Goal: Task Accomplishment & Management: Manage account settings

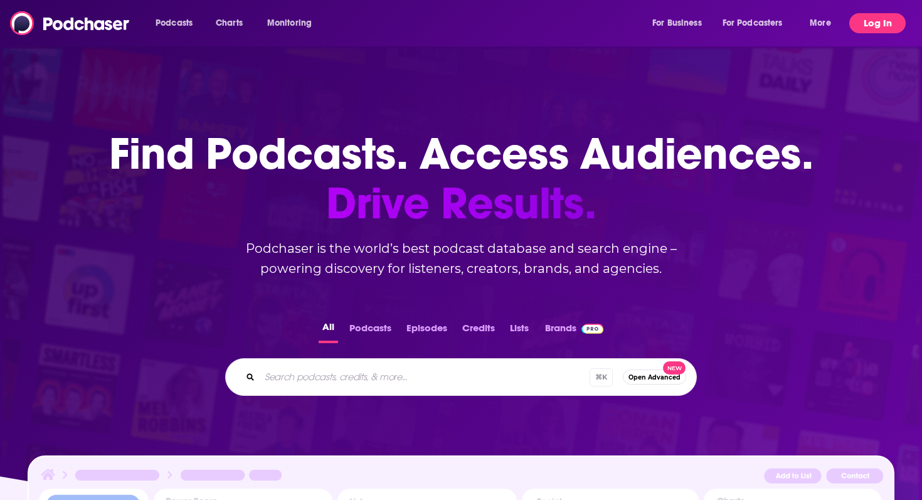
click at [860, 30] on button "Log In" at bounding box center [877, 23] width 56 height 20
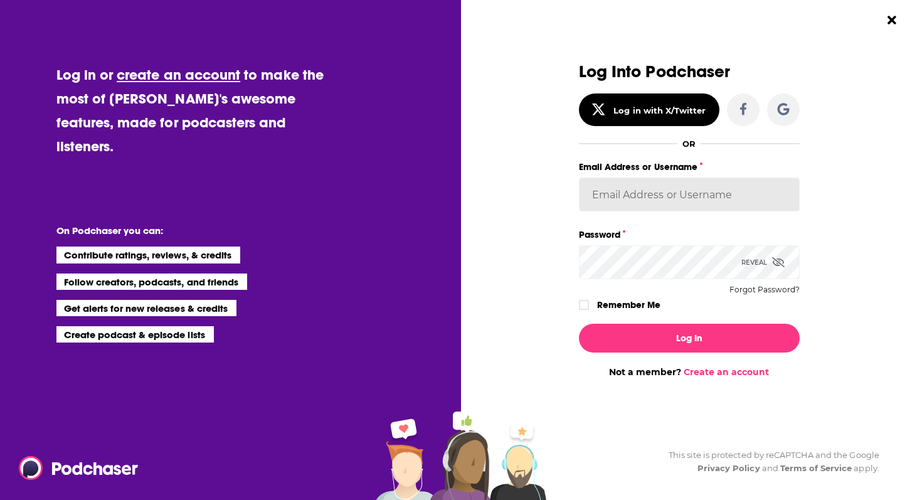
click at [724, 198] on input "Email Address or Username" at bounding box center [689, 194] width 221 height 34
type input "ResoluteTulsa"
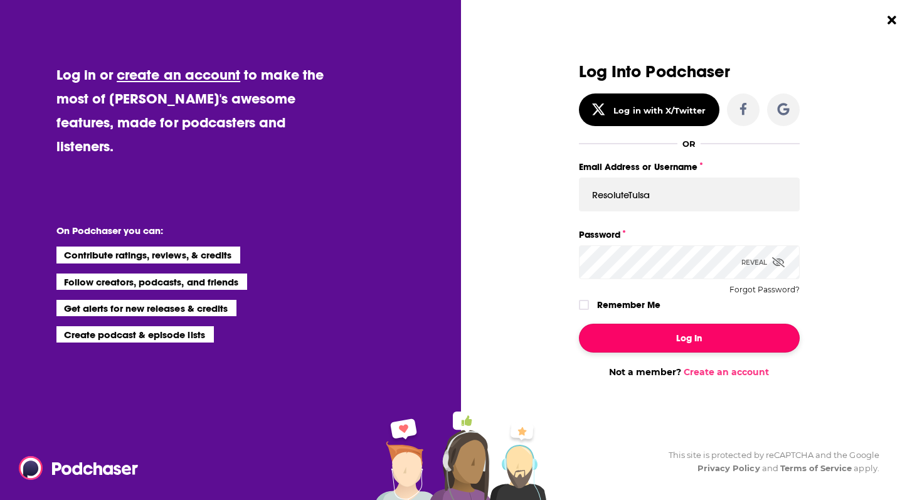
click at [650, 342] on button "Log In" at bounding box center [689, 338] width 221 height 29
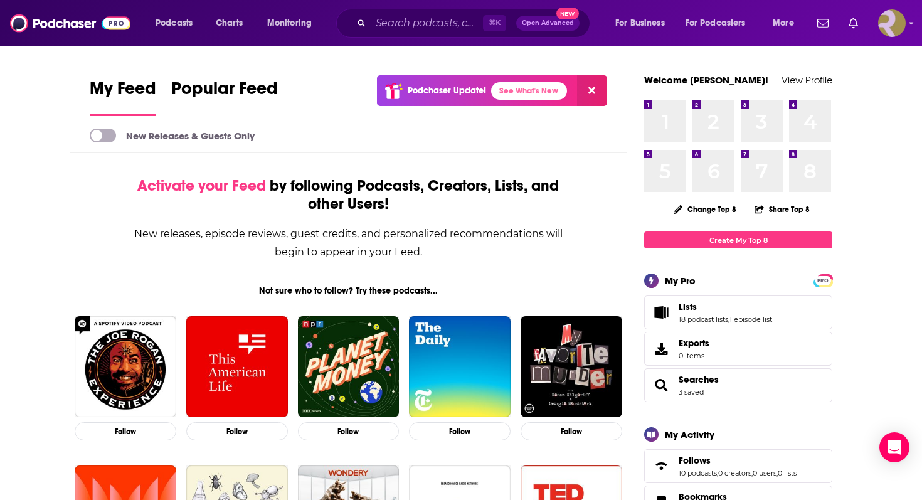
click at [889, 26] on img "Logged in as ResoluteTulsa" at bounding box center [892, 23] width 28 height 28
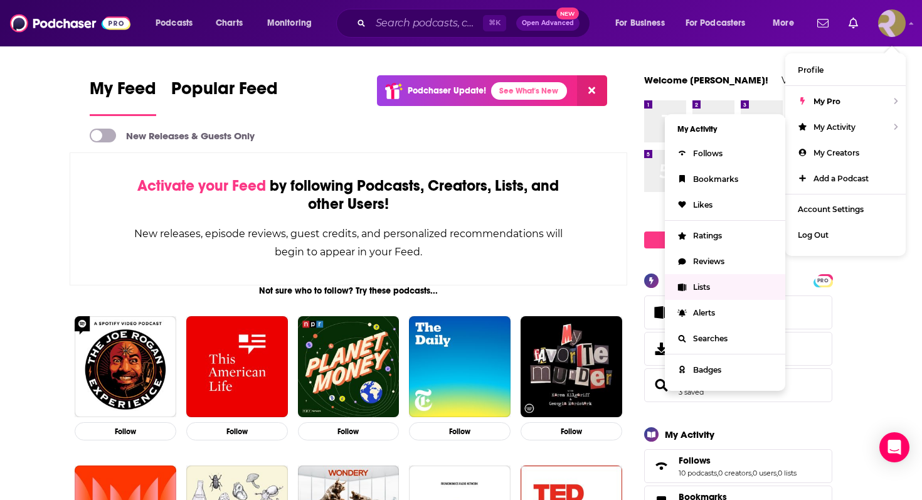
click at [718, 287] on link "Lists" at bounding box center [725, 287] width 120 height 26
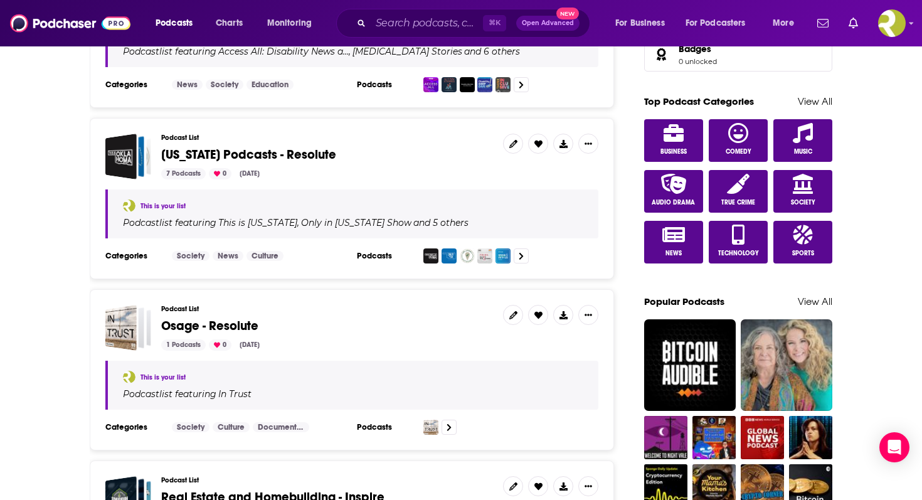
scroll to position [632, 0]
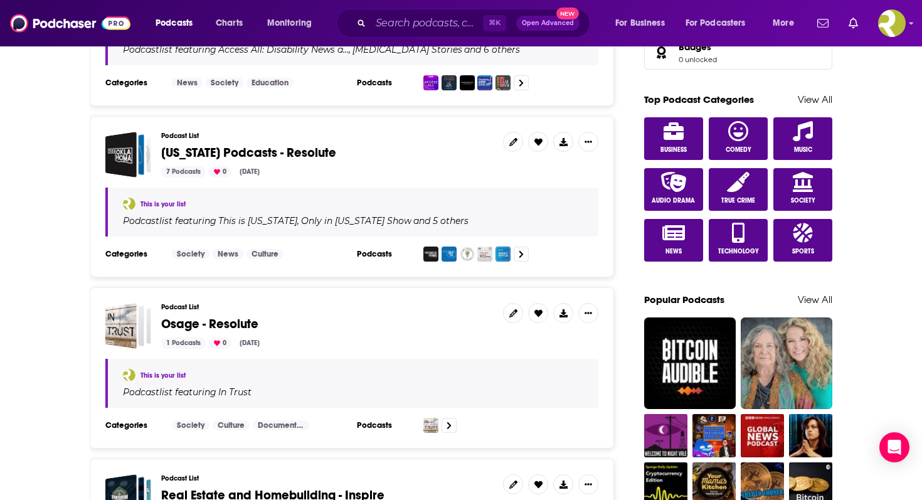
click at [353, 151] on span "[US_STATE] Podcasts - Resolute" at bounding box center [327, 153] width 332 height 14
click at [322, 147] on span "[US_STATE] Podcasts - Resolute" at bounding box center [248, 153] width 175 height 16
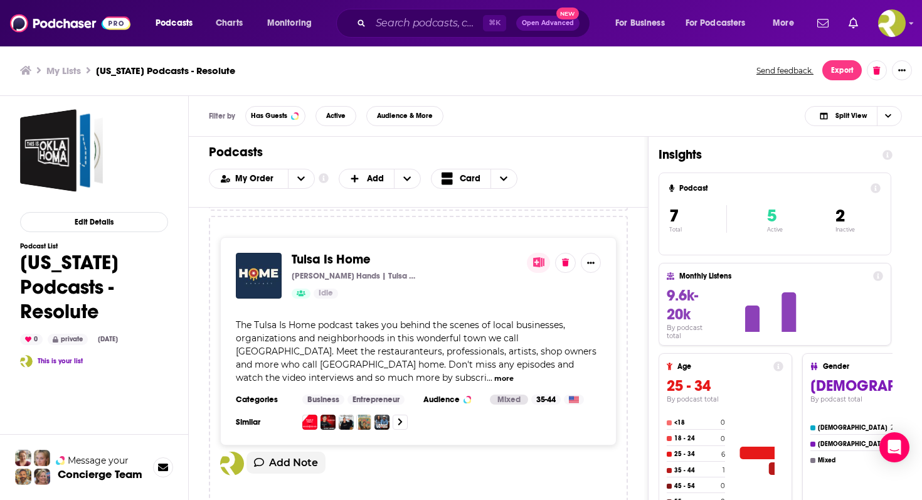
scroll to position [1740, 0]
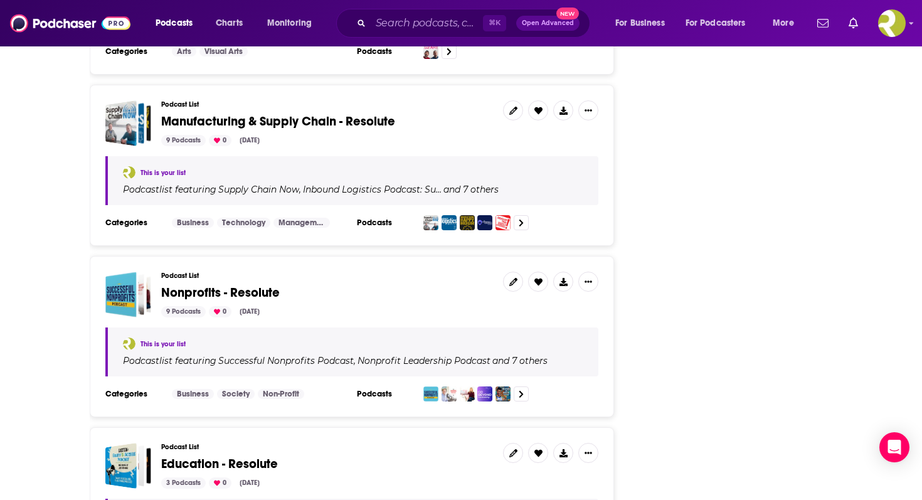
scroll to position [2215, 0]
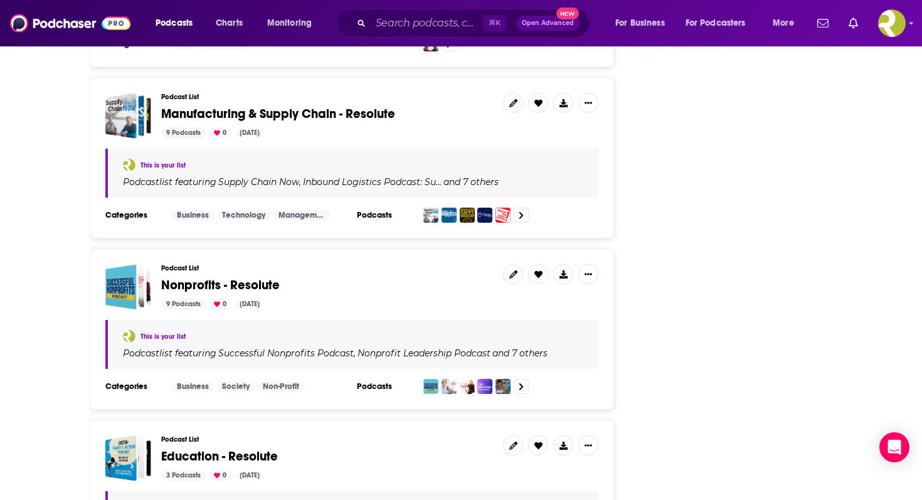
click at [245, 278] on span "Nonprofits - Resolute" at bounding box center [220, 285] width 119 height 16
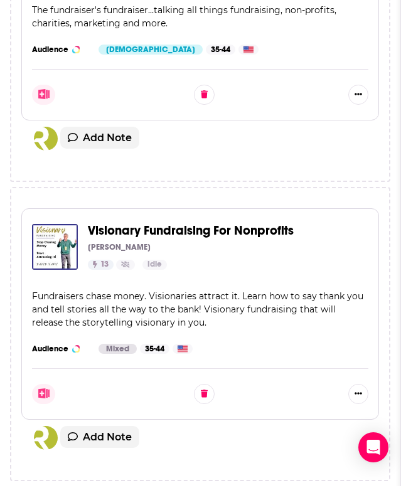
scroll to position [2891, 0]
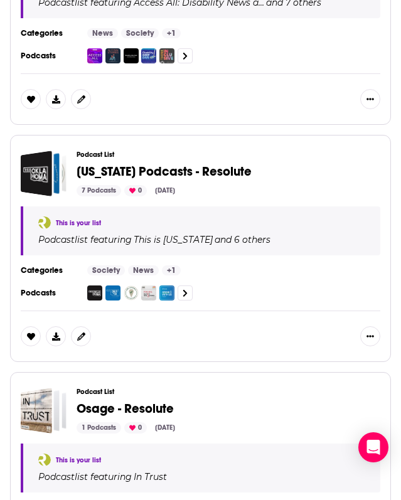
scroll to position [865, 0]
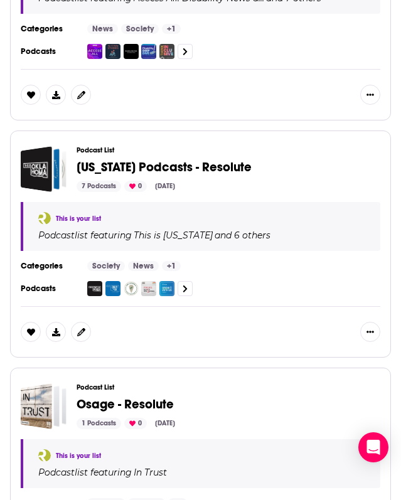
click at [173, 165] on span "[US_STATE] Podcasts - Resolute" at bounding box center [164, 167] width 175 height 16
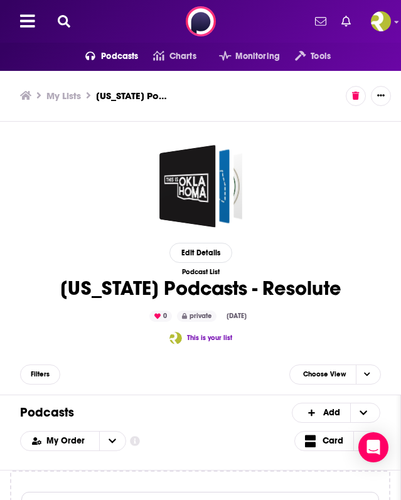
click at [67, 23] on icon at bounding box center [64, 21] width 13 height 13
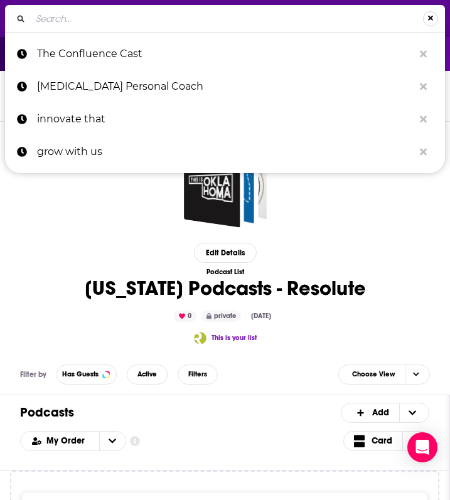
click at [428, 22] on button "Search..." at bounding box center [430, 18] width 15 height 15
click at [187, 18] on input "Search..." at bounding box center [227, 19] width 392 height 20
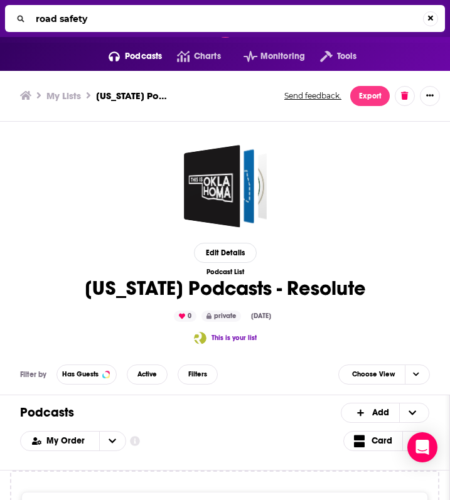
type input "road safety"
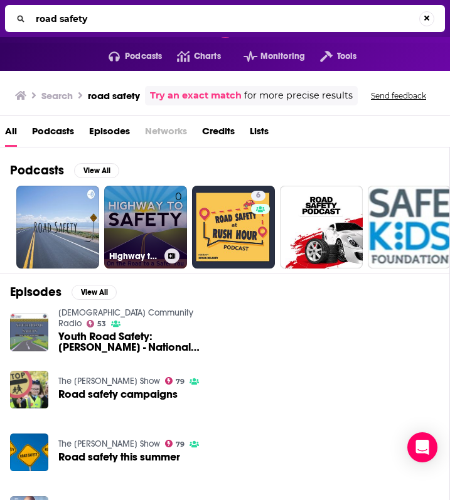
click at [158, 220] on link "0 Highway to Safety | Road Safety / Traffic Safety Guy" at bounding box center [145, 227] width 83 height 83
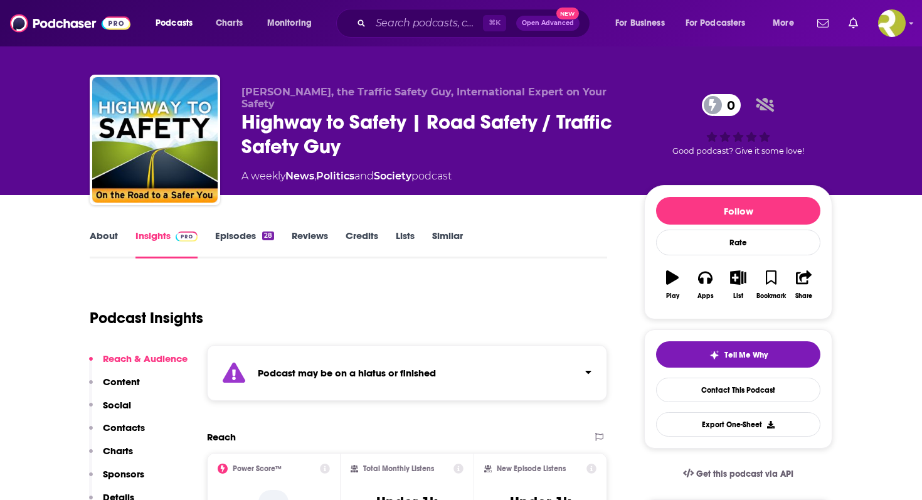
scroll to position [10, 0]
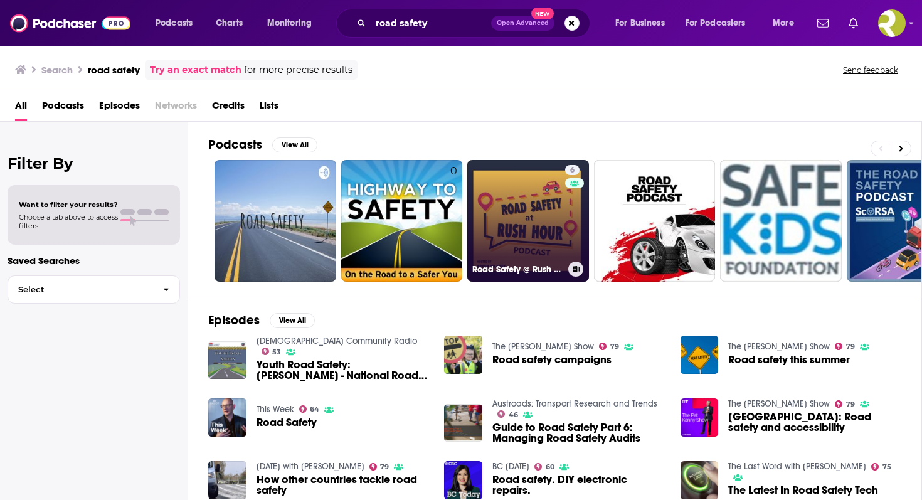
click at [574, 208] on div "6" at bounding box center [574, 213] width 19 height 97
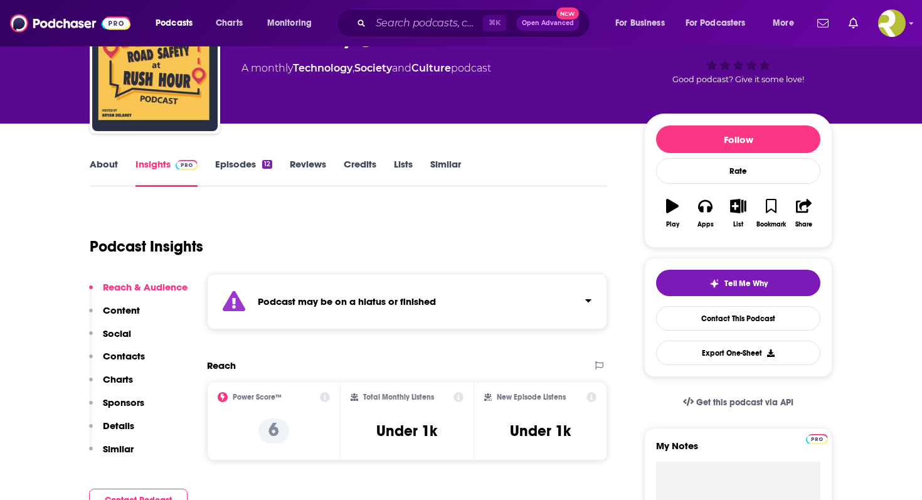
scroll to position [84, 0]
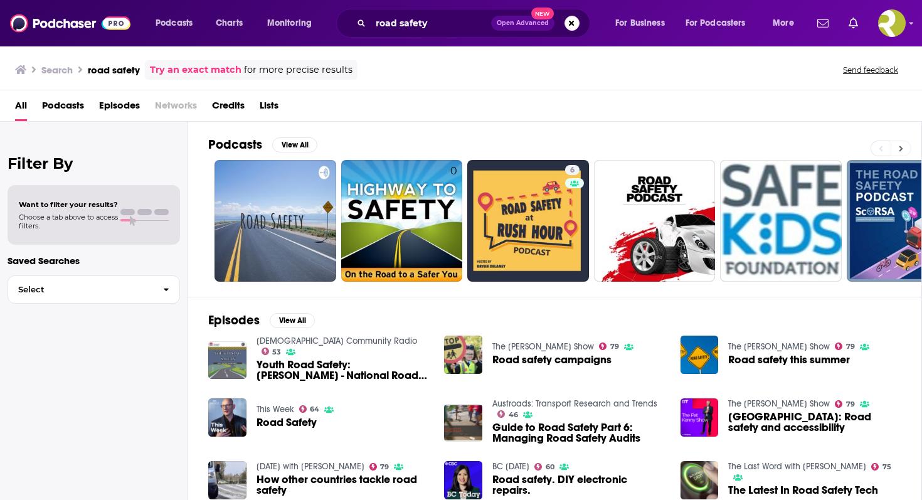
click at [897, 151] on button at bounding box center [901, 148] width 21 height 16
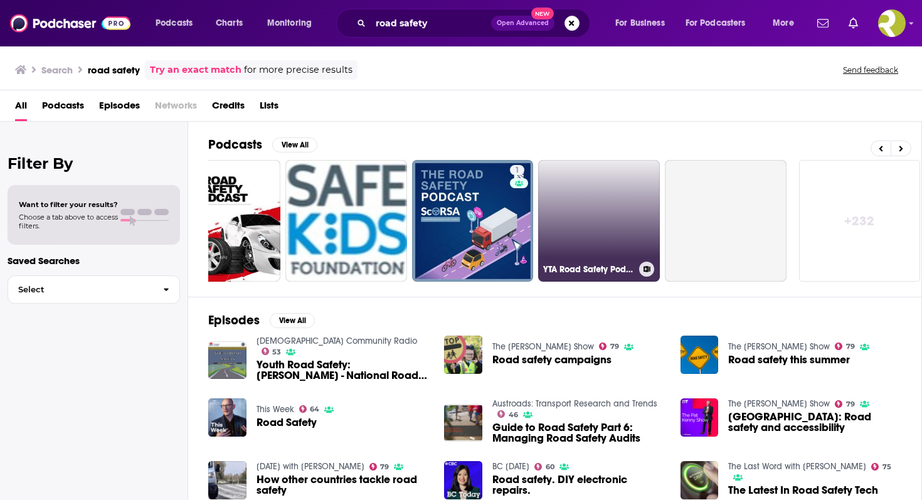
scroll to position [0, 438]
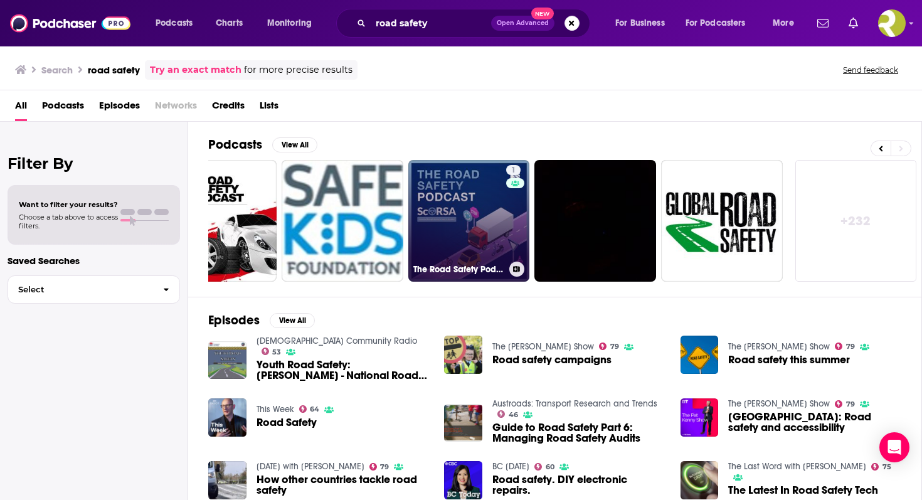
click at [463, 222] on link "1 The Road Safety Podcast" at bounding box center [469, 221] width 122 height 122
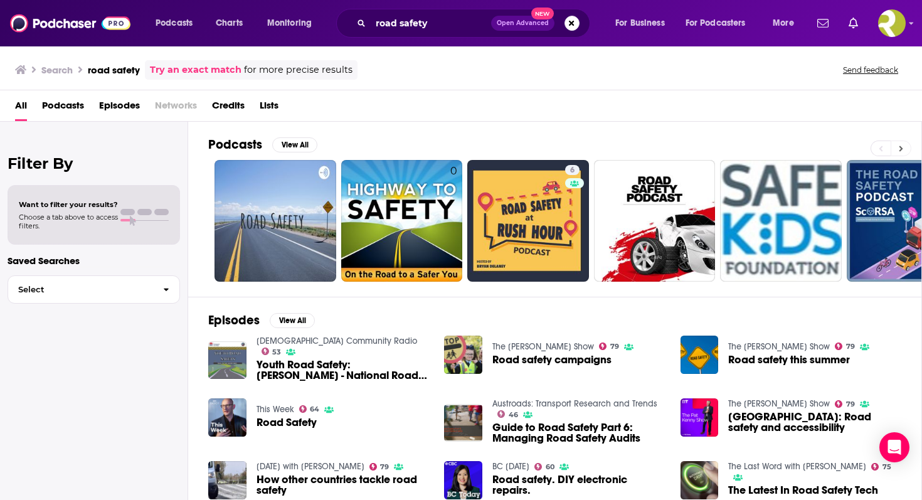
click at [897, 149] on button at bounding box center [901, 148] width 21 height 16
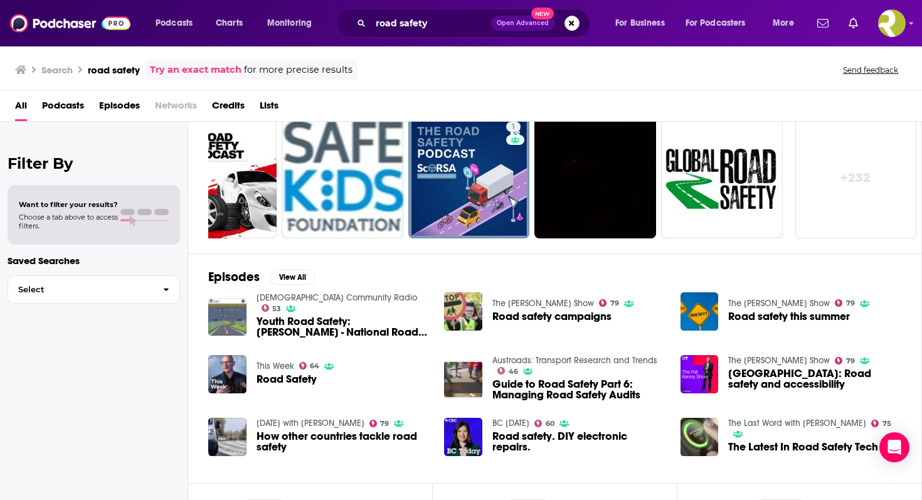
scroll to position [48, 0]
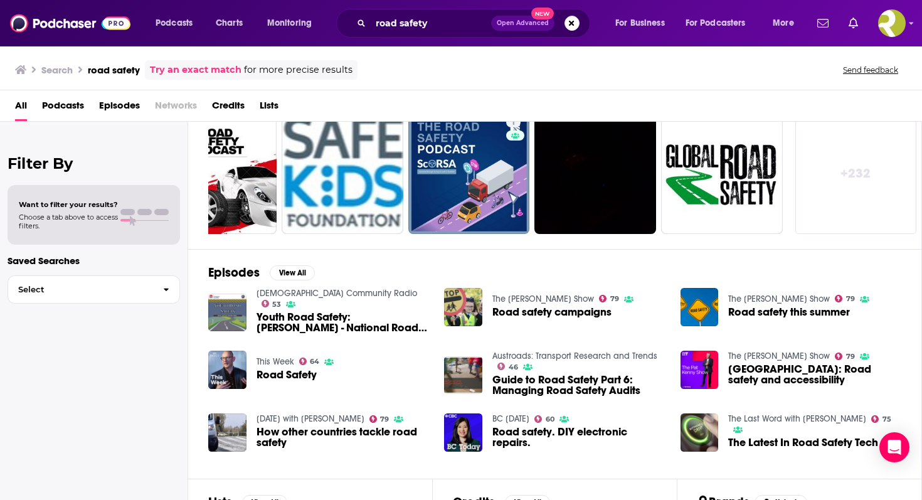
click at [763, 313] on span "Road safety this summer" at bounding box center [789, 312] width 122 height 11
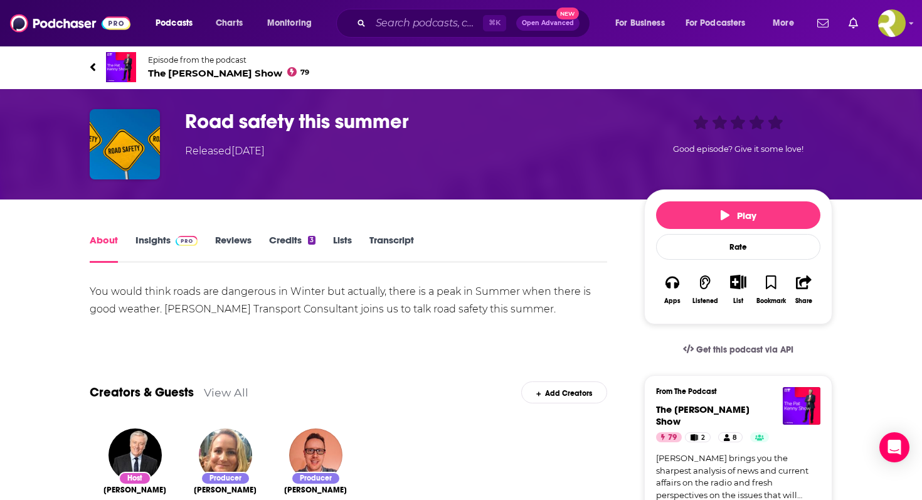
click at [156, 245] on link "Insights" at bounding box center [166, 248] width 62 height 29
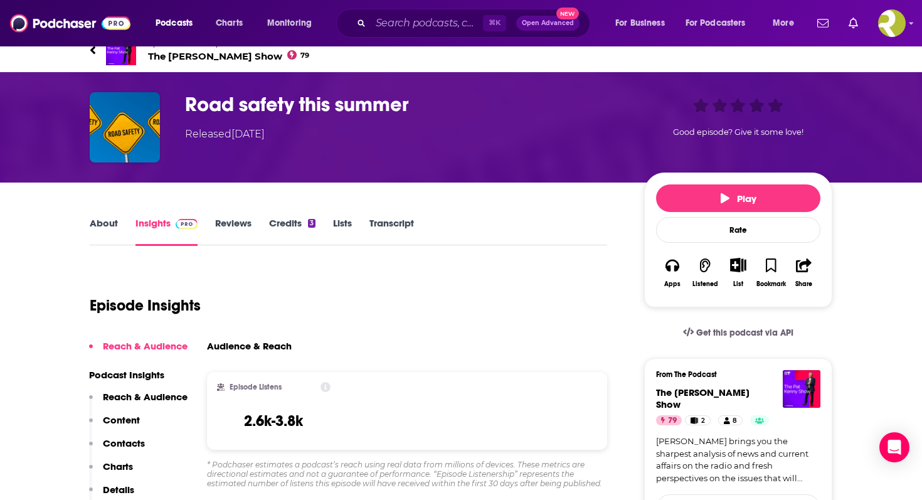
scroll to position [12, 0]
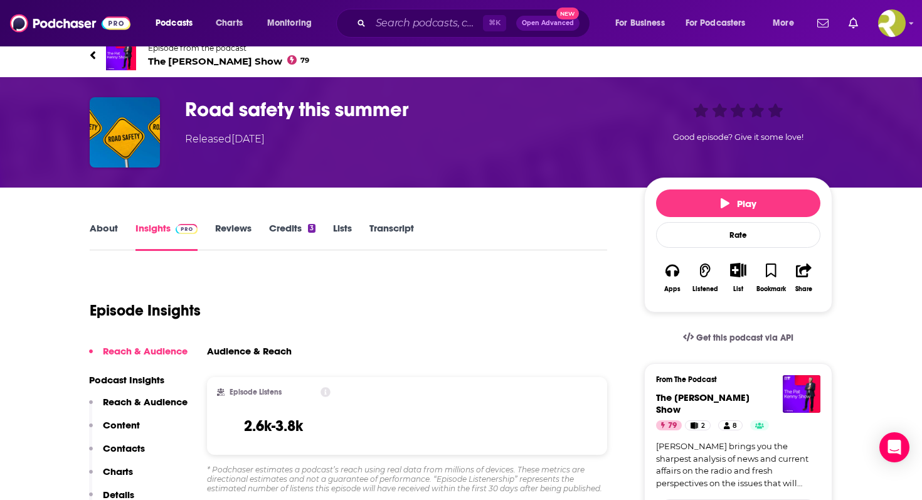
click at [107, 233] on link "About" at bounding box center [104, 236] width 28 height 29
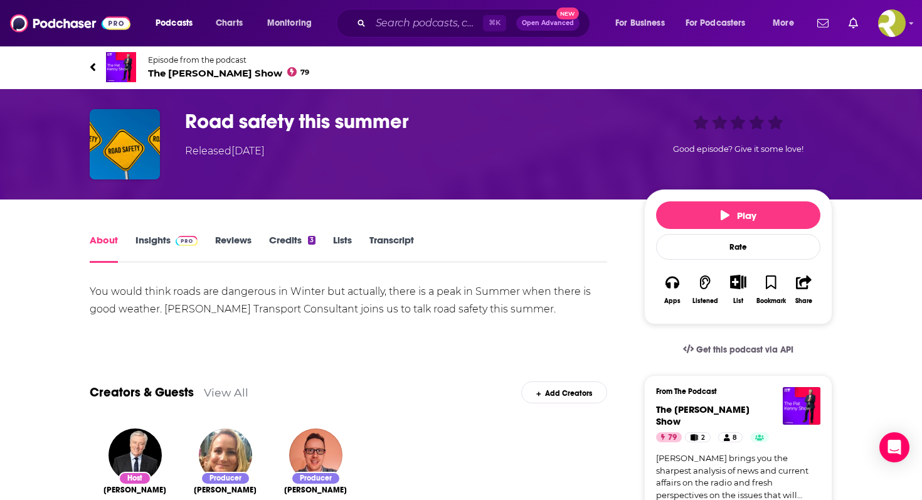
click at [736, 285] on icon "Show More Button" at bounding box center [739, 282] width 16 height 14
click at [706, 270] on button "Listened" at bounding box center [705, 290] width 33 height 46
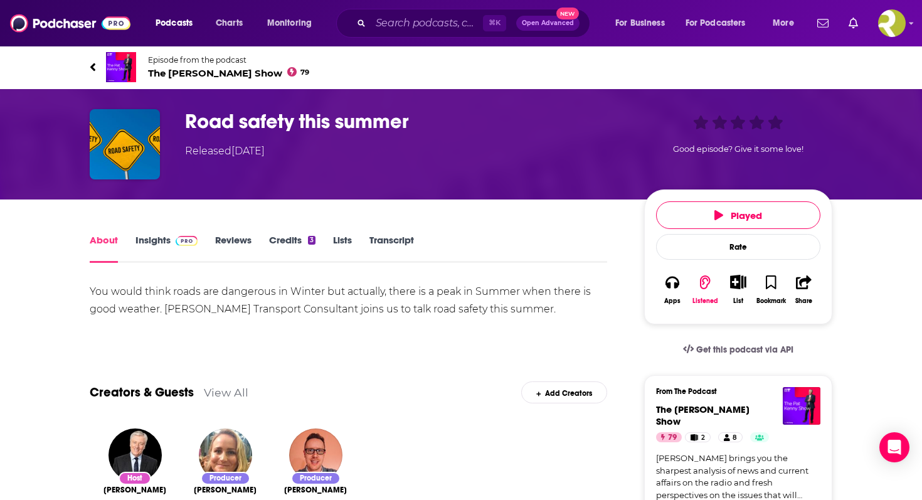
click at [727, 295] on div "List" at bounding box center [738, 290] width 33 height 46
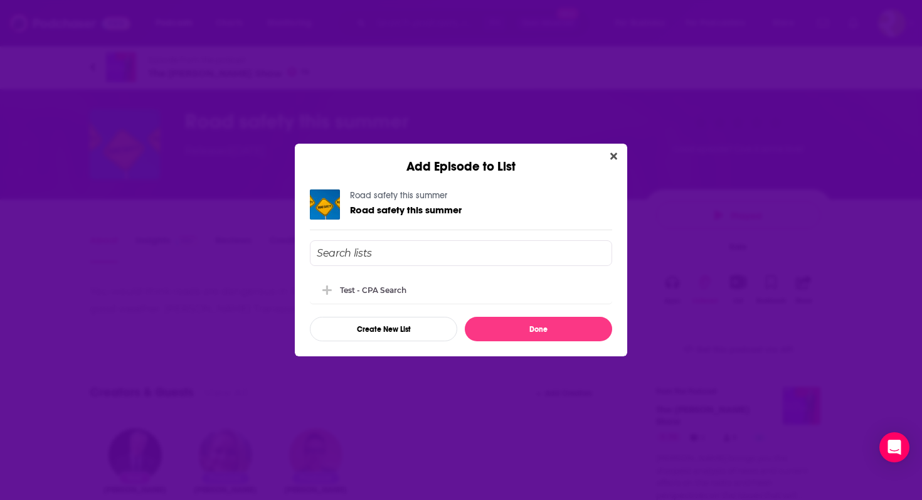
click at [547, 259] on input "Add Episode To List" at bounding box center [461, 253] width 302 height 26
click at [420, 325] on button "Create New List" at bounding box center [383, 329] width 147 height 24
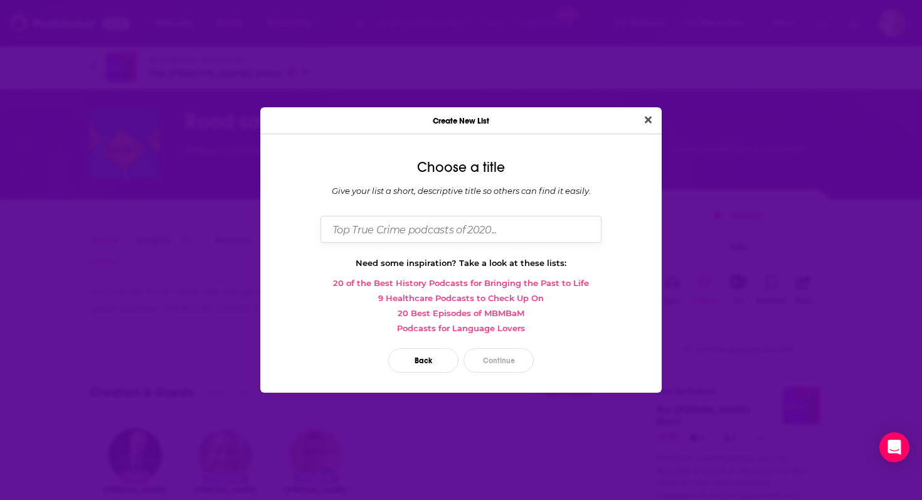
click at [402, 223] on input "Dialog" at bounding box center [460, 229] width 281 height 27
drag, startPoint x: 357, startPoint y: 227, endPoint x: 321, endPoint y: 228, distance: 36.4
click at [321, 229] on input "Road Safety" at bounding box center [460, 229] width 281 height 27
click at [439, 228] on input "Transportation Safety" at bounding box center [460, 229] width 281 height 27
type input "Transportation Safety - Resolute"
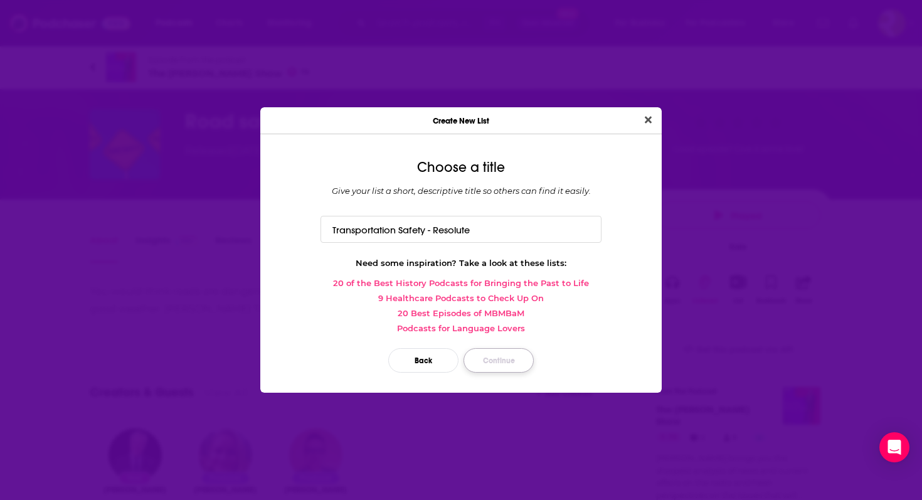
click at [487, 357] on button "Continue" at bounding box center [498, 360] width 70 height 24
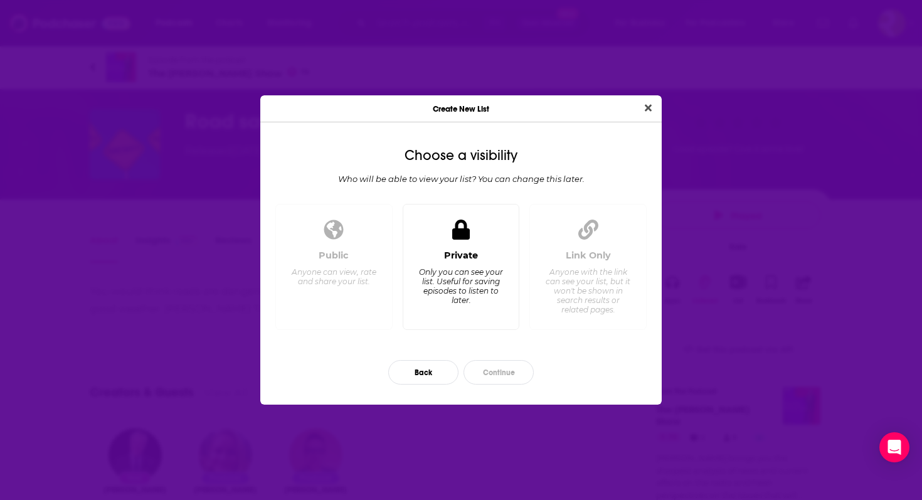
click at [495, 241] on div "Private Only you can see your list. Useful for saving episodes to listen to lat…" at bounding box center [461, 267] width 117 height 126
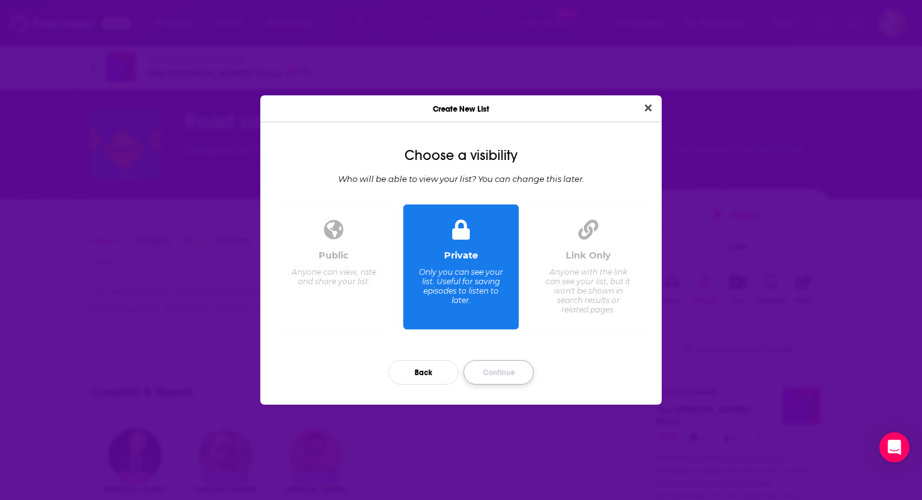
click at [502, 369] on button "Continue" at bounding box center [498, 372] width 70 height 24
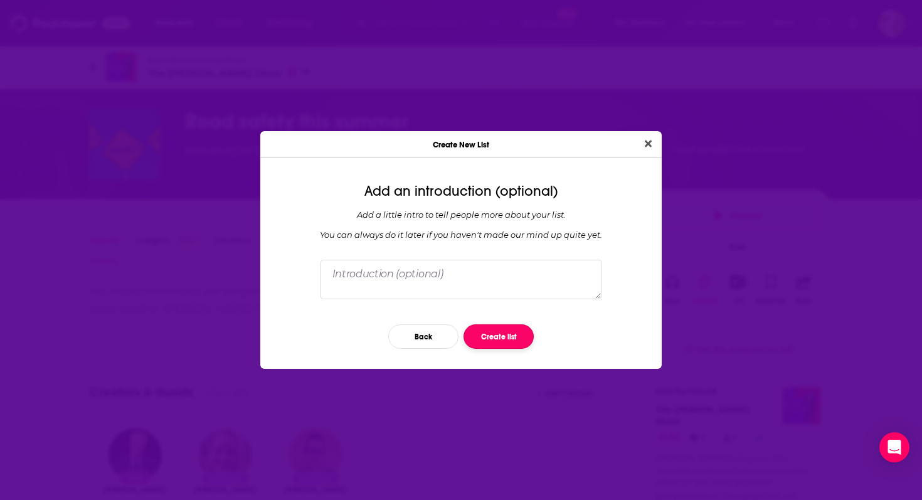
click at [500, 340] on button "Create list" at bounding box center [498, 336] width 70 height 24
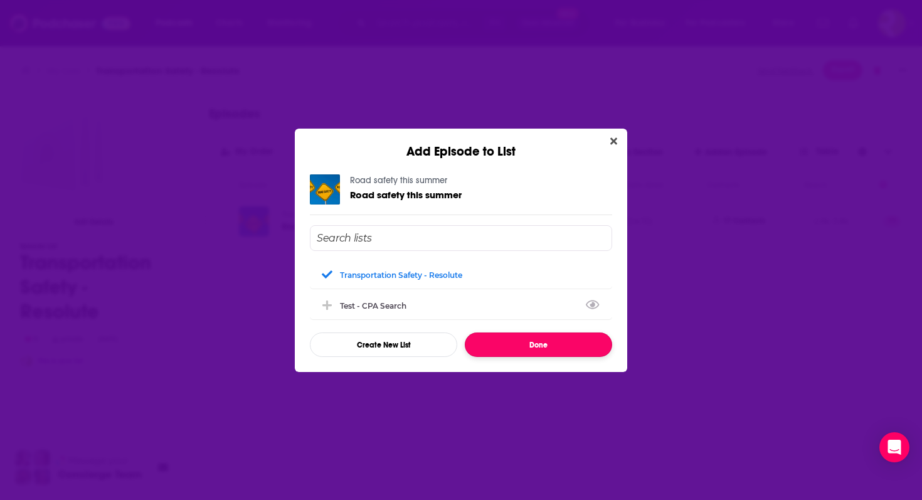
click at [499, 344] on button "Done" at bounding box center [538, 344] width 147 height 24
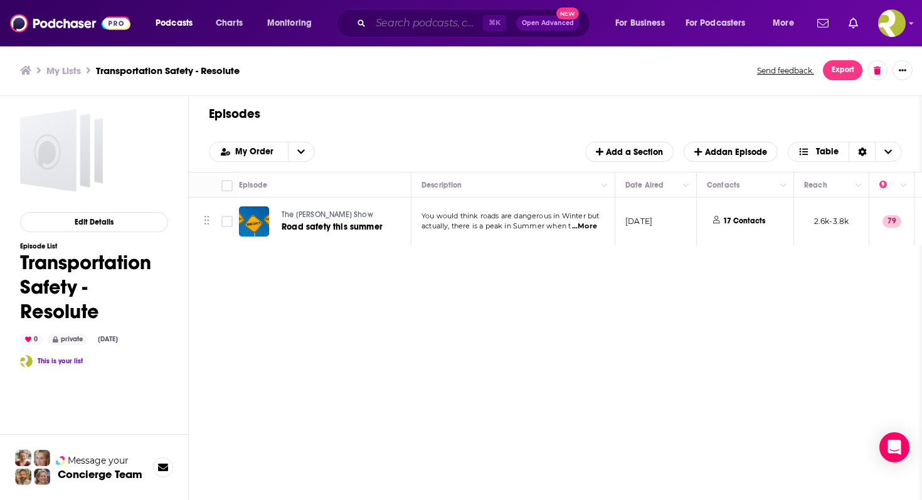
click at [383, 25] on input "Search podcasts, credits, & more..." at bounding box center [427, 23] width 112 height 20
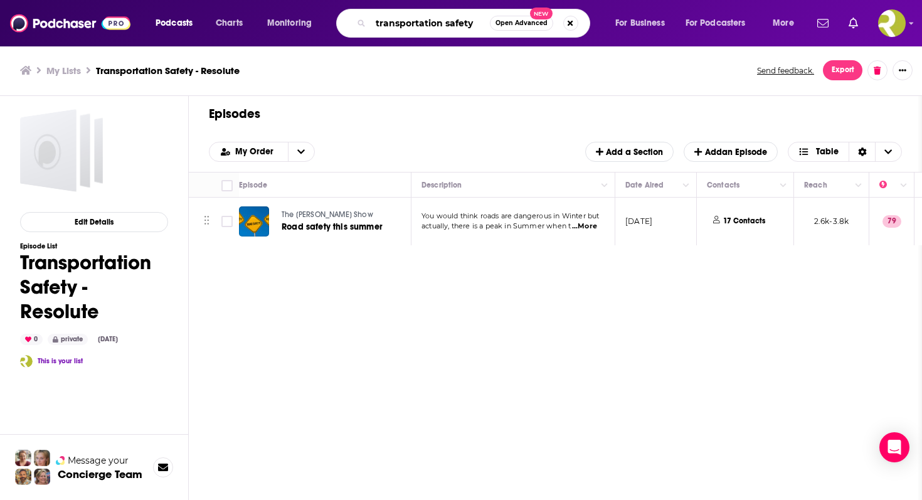
type input "transportation safety"
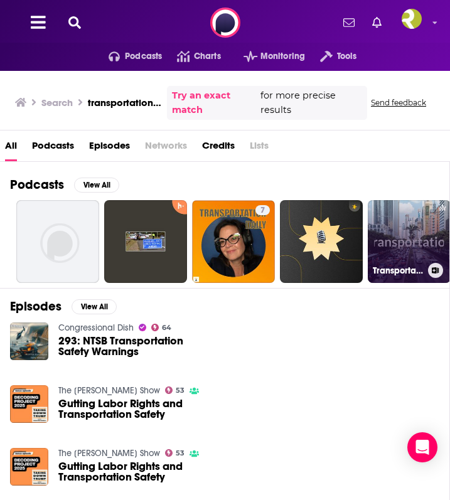
click at [389, 228] on link "Transportation" at bounding box center [409, 241] width 83 height 83
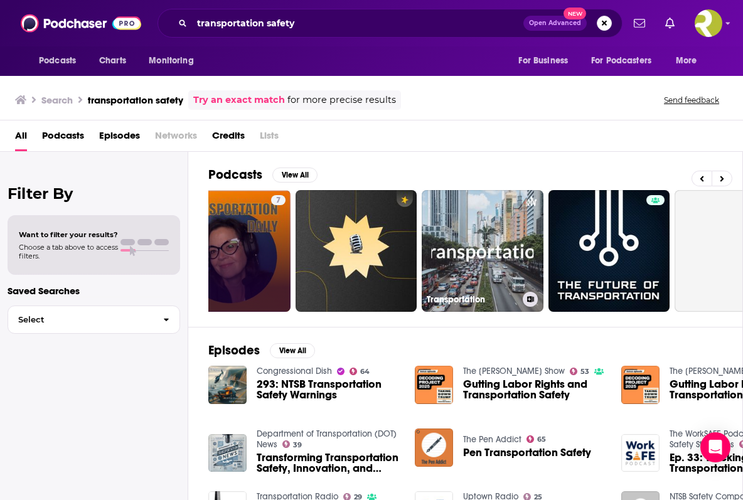
scroll to position [0, 300]
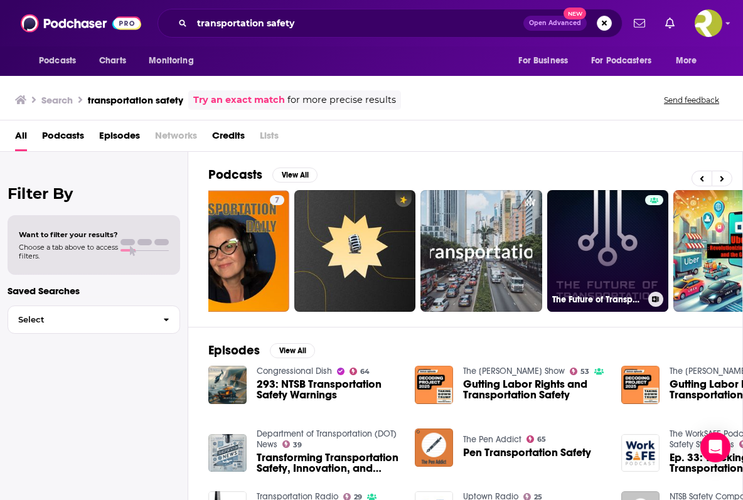
click at [593, 254] on link "The Future of Transportation Podcast" at bounding box center [608, 251] width 122 height 122
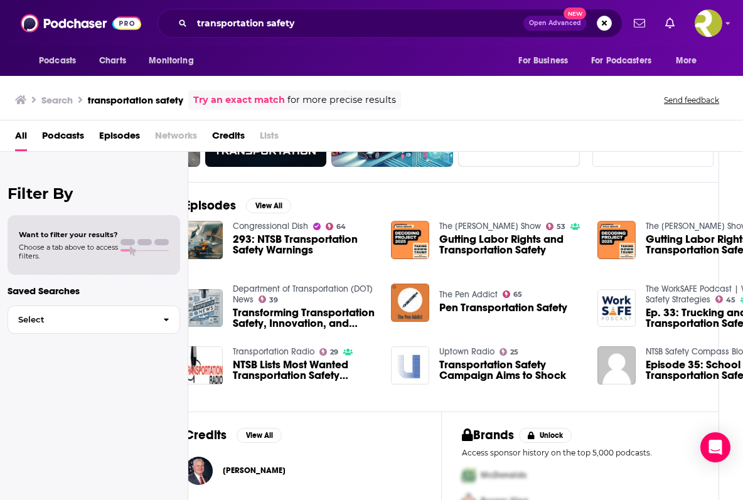
scroll to position [236, 24]
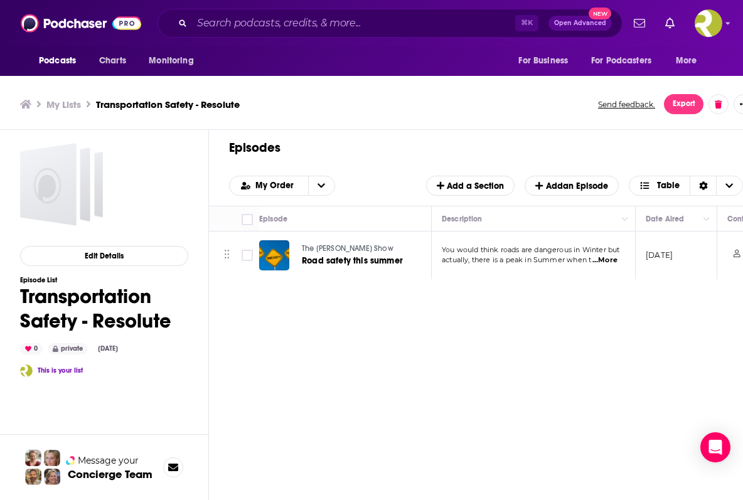
scroll to position [1, 0]
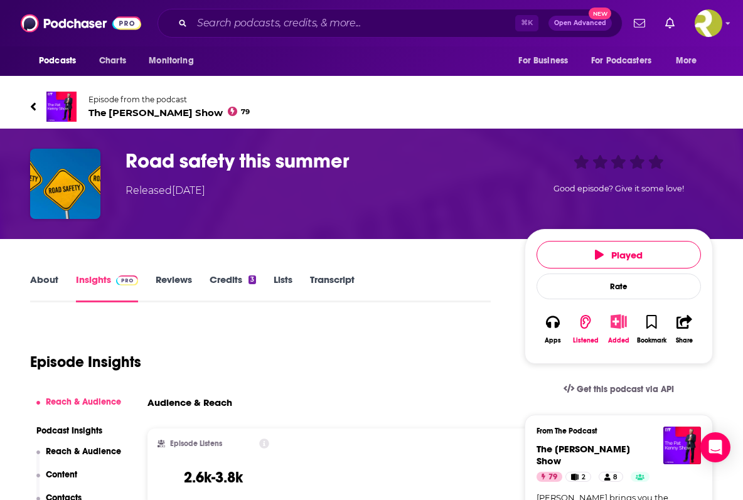
scroll to position [1, 0]
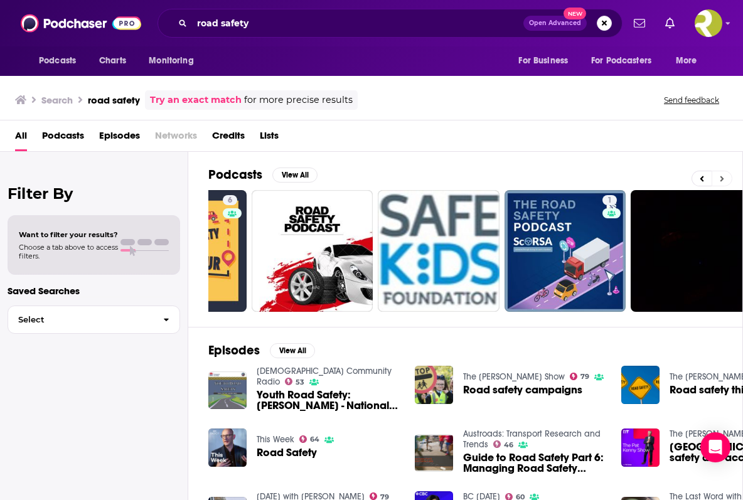
click at [727, 177] on button at bounding box center [721, 179] width 21 height 16
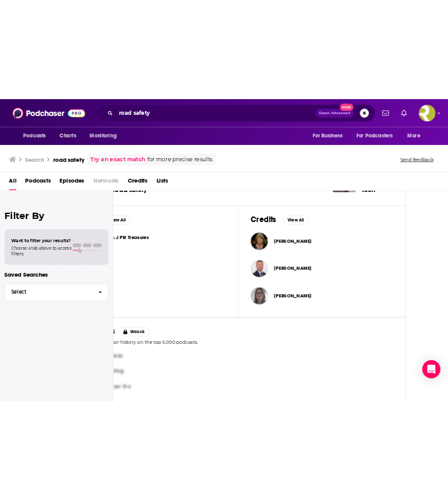
scroll to position [0, 70]
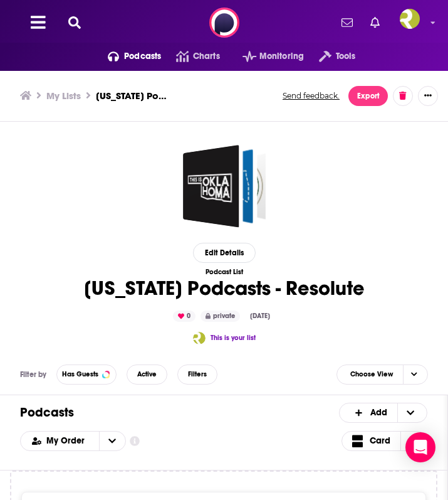
click at [71, 21] on icon at bounding box center [74, 22] width 13 height 13
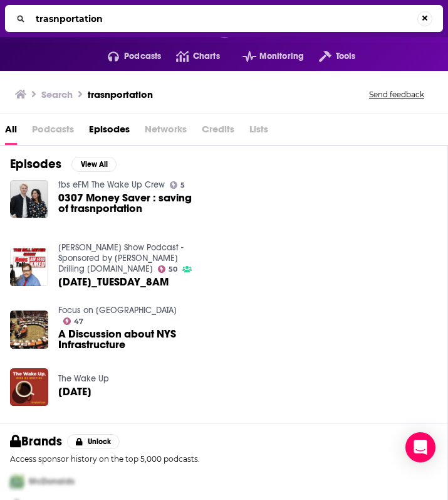
click at [63, 132] on span "Podcasts" at bounding box center [53, 132] width 42 height 26
click at [63, 127] on span "Podcasts" at bounding box center [53, 132] width 42 height 26
click at [36, 131] on span "Podcasts" at bounding box center [53, 132] width 42 height 26
click at [119, 19] on input "trasnportation" at bounding box center [224, 19] width 387 height 20
type input "transportation"
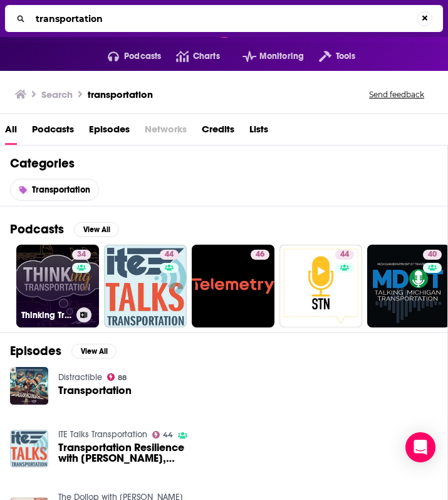
click at [59, 283] on link "34 Thinking Transportation: Engaging Conversations about Transportation Innovat…" at bounding box center [57, 286] width 83 height 83
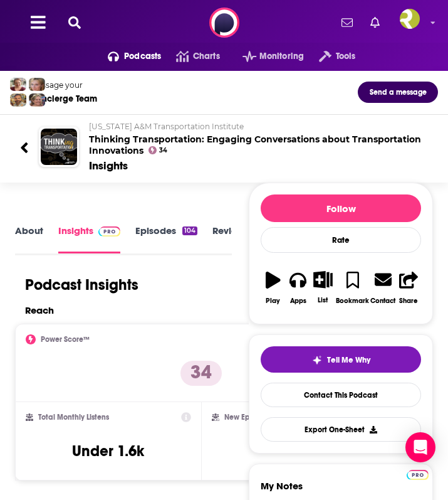
click at [19, 225] on link "About" at bounding box center [29, 239] width 28 height 28
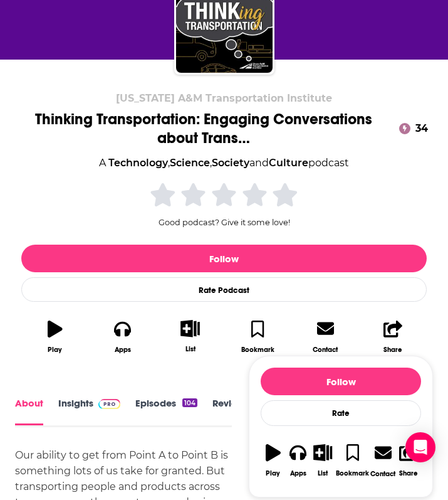
scroll to position [130, 0]
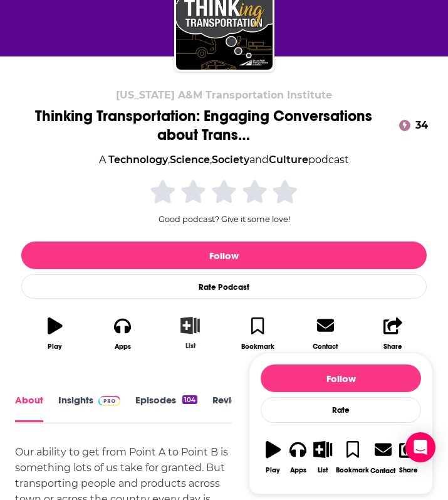
click at [191, 326] on icon "button" at bounding box center [190, 325] width 19 height 17
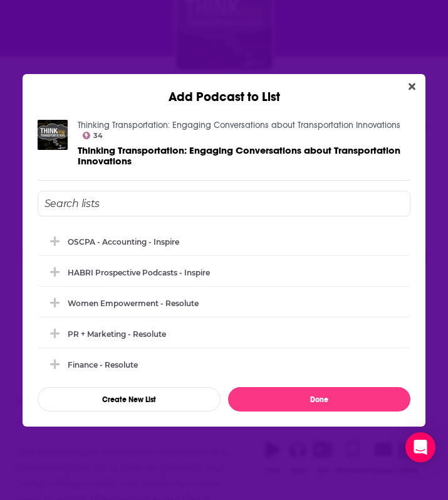
scroll to position [189, 0]
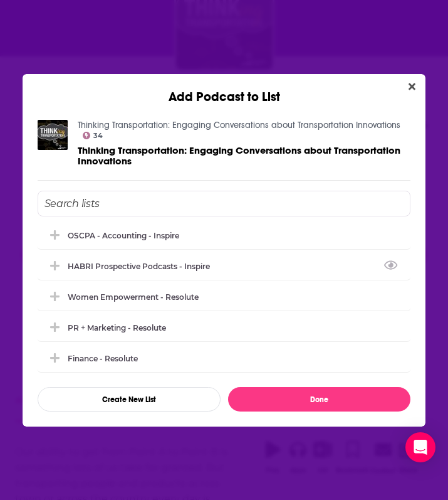
click at [255, 196] on input "Add Podcast To List" at bounding box center [225, 204] width 374 height 26
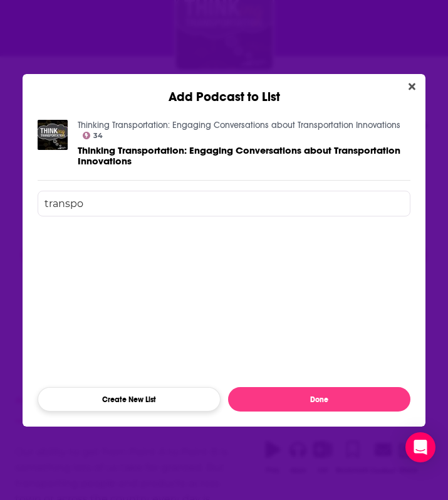
type input "transpo"
click at [182, 390] on button "Create New List" at bounding box center [129, 399] width 183 height 24
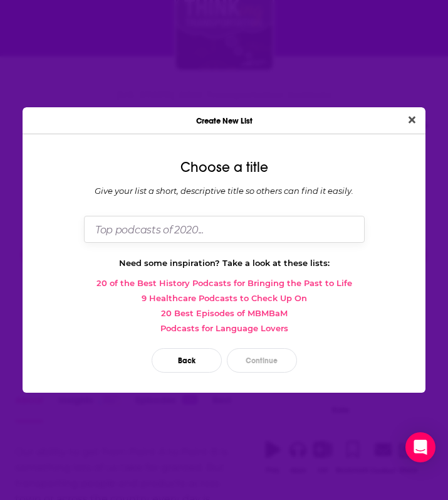
click at [203, 225] on input "Dialog" at bounding box center [224, 229] width 281 height 27
type input "Transportation - Resolute"
click at [257, 354] on button "Continue" at bounding box center [262, 360] width 70 height 24
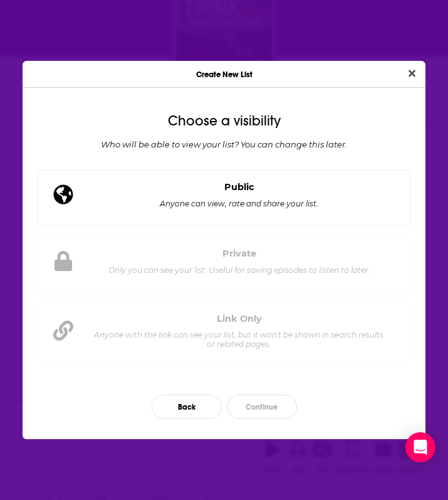
click at [258, 213] on div "Public Anyone can view, rate and share your list." at bounding box center [225, 197] width 374 height 56
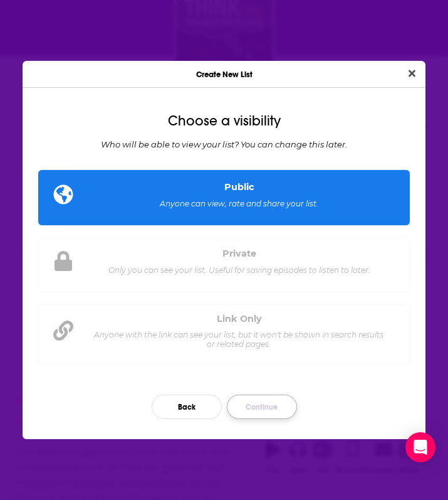
click at [266, 418] on button "Continue" at bounding box center [262, 406] width 70 height 24
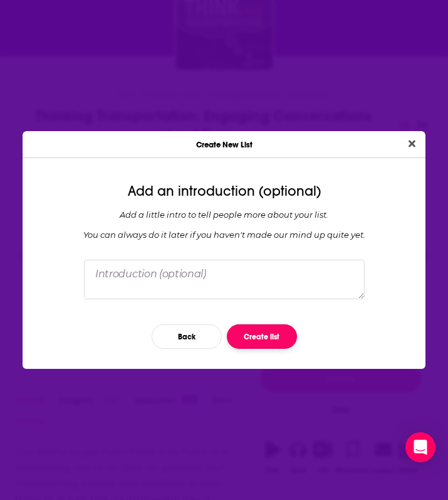
click at [255, 339] on button "Create list" at bounding box center [262, 336] width 70 height 24
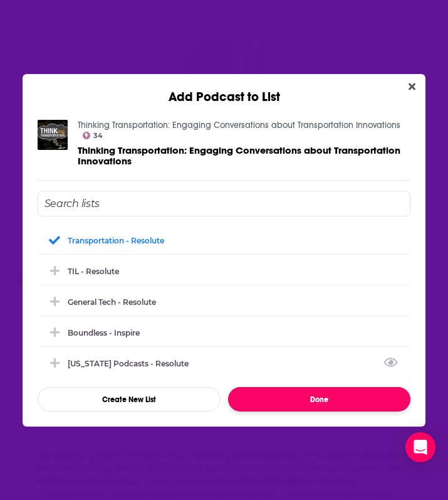
click at [292, 395] on button "Done" at bounding box center [319, 399] width 183 height 24
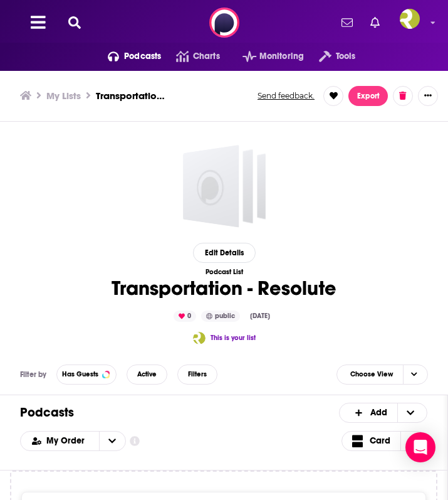
scroll to position [130, 0]
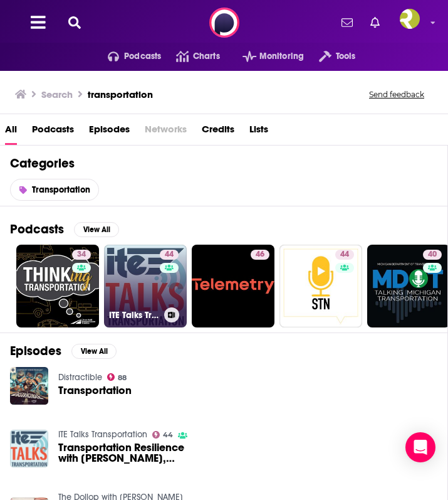
click at [149, 271] on link "44 ITE Talks Transportation" at bounding box center [145, 286] width 83 height 83
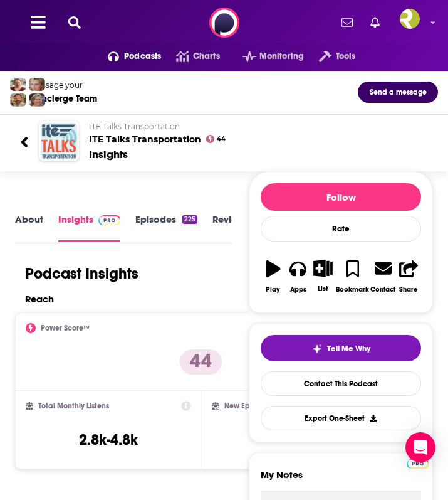
click at [33, 223] on link "About" at bounding box center [29, 227] width 28 height 28
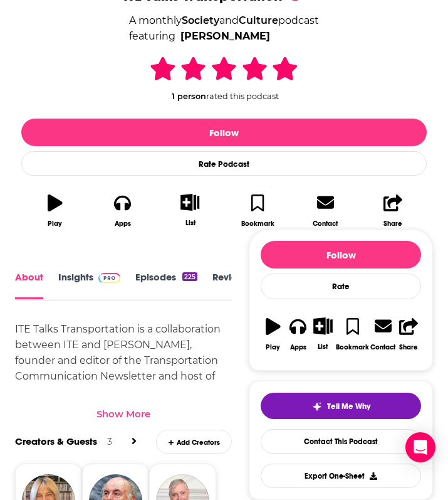
scroll to position [252, 0]
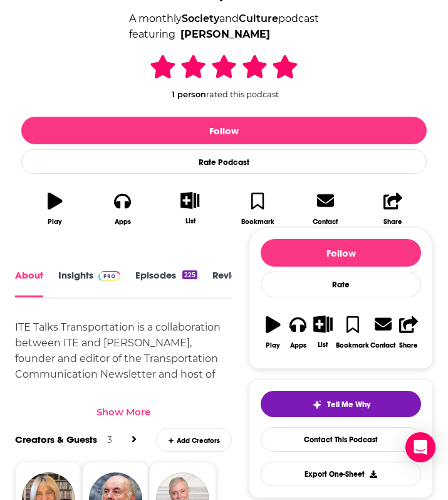
click at [203, 370] on div "ITE Talks Transportation is a collaboration between ITE and [PERSON_NAME], foun…" at bounding box center [123, 397] width 217 height 157
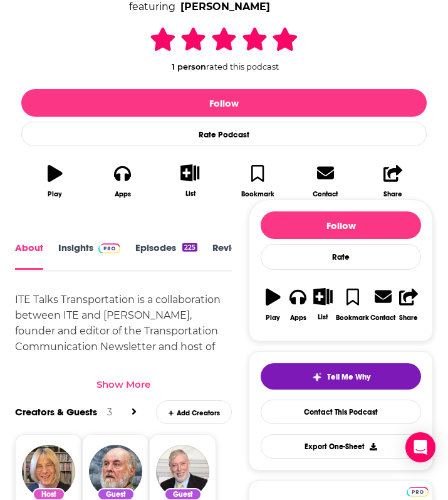
scroll to position [294, 0]
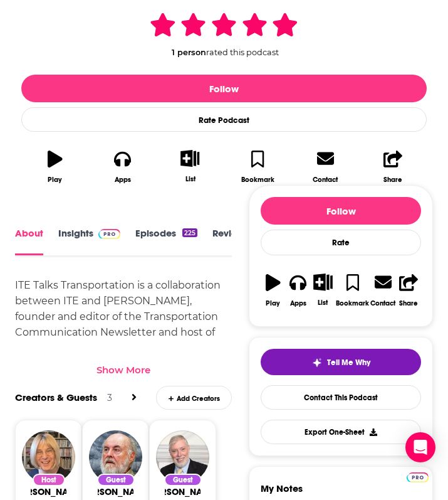
click at [132, 373] on div "Show More" at bounding box center [124, 370] width 54 height 12
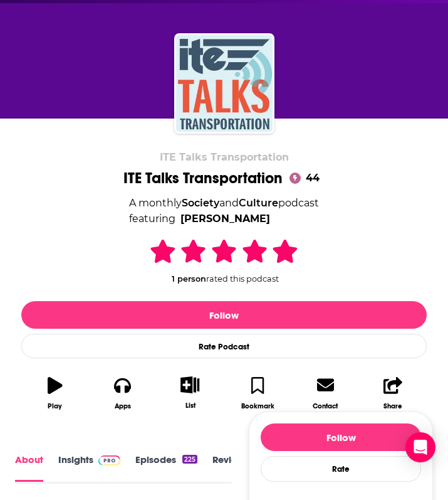
scroll to position [0, 0]
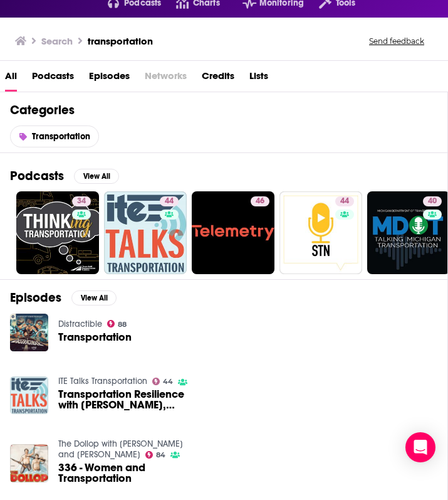
scroll to position [19, 0]
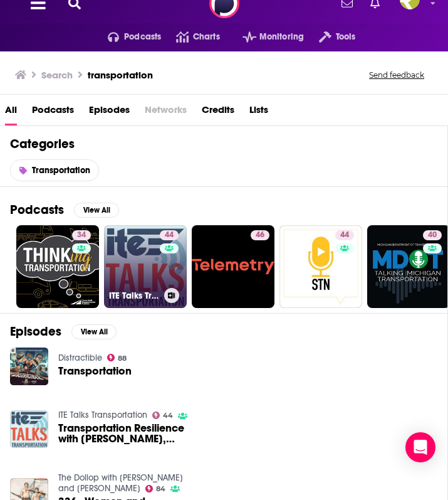
click at [174, 294] on icon at bounding box center [171, 295] width 7 height 6
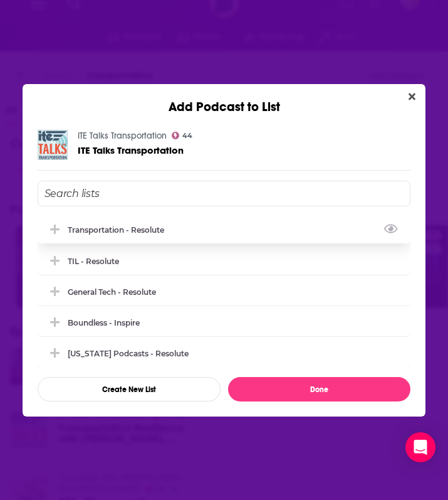
click at [208, 231] on div "Transportation - Resolute" at bounding box center [225, 230] width 374 height 28
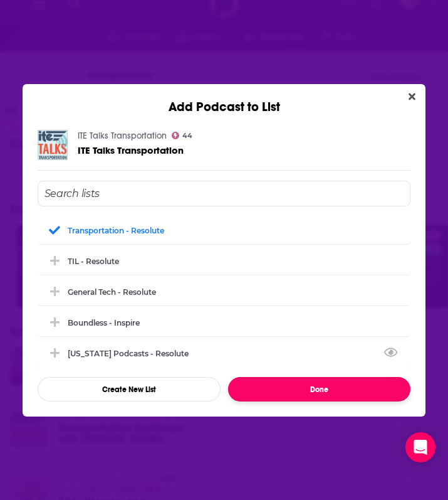
click at [282, 389] on button "Done" at bounding box center [319, 389] width 183 height 24
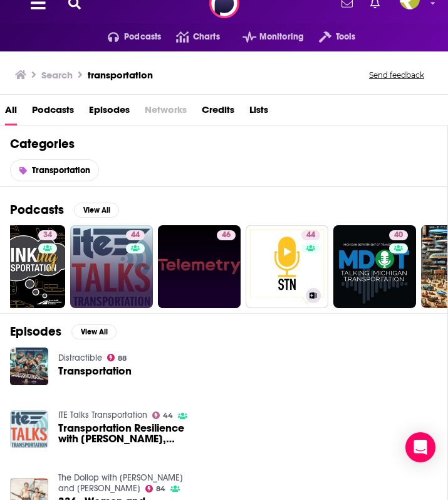
scroll to position [0, 36]
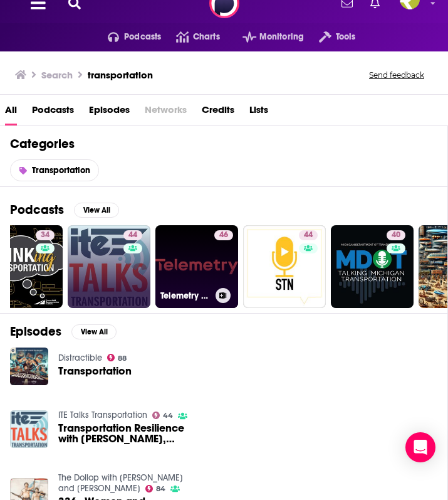
click at [207, 263] on link "46 Telemetry Transportation Daily" at bounding box center [197, 266] width 83 height 83
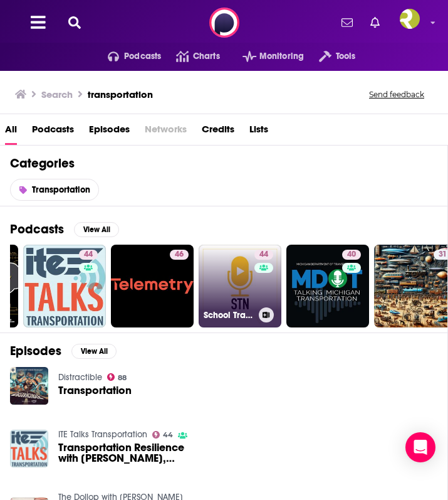
scroll to position [0, 83]
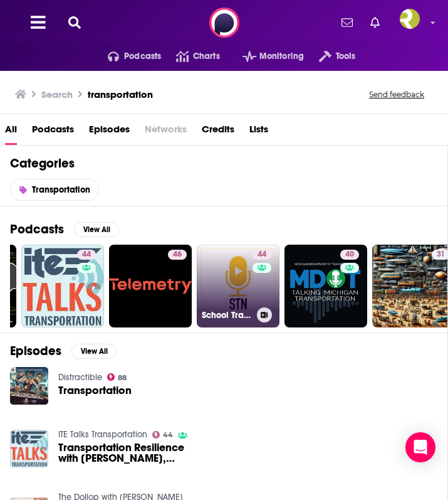
click at [233, 287] on link "44 School Transportation Nation" at bounding box center [238, 286] width 83 height 83
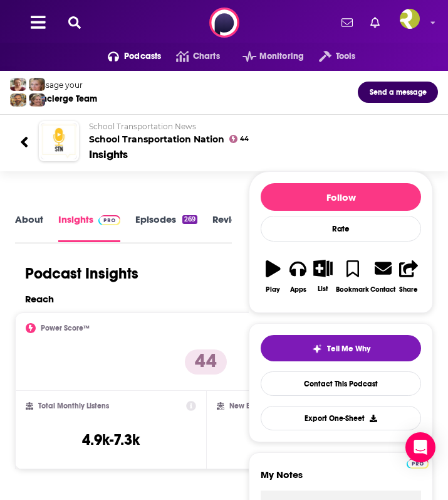
click at [24, 230] on link "About" at bounding box center [29, 227] width 28 height 28
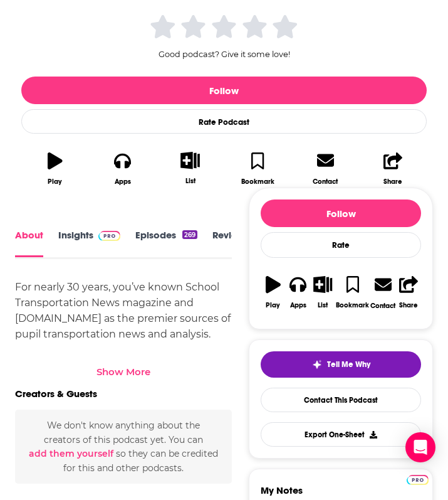
scroll to position [294, 0]
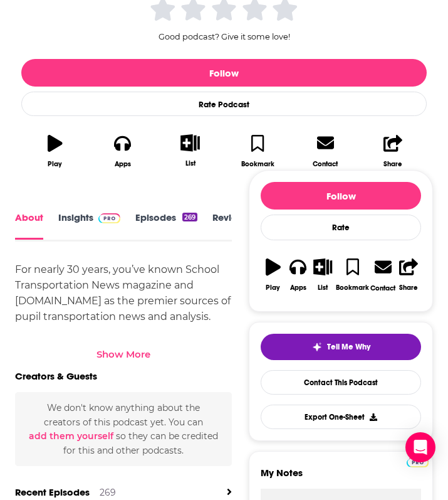
click at [103, 355] on div "Show More" at bounding box center [124, 354] width 54 height 12
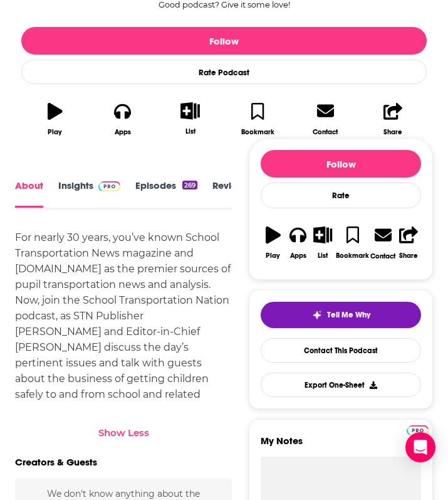
scroll to position [330, 0]
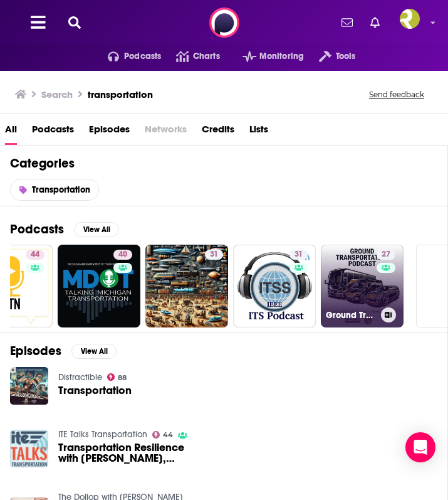
scroll to position [0, 366]
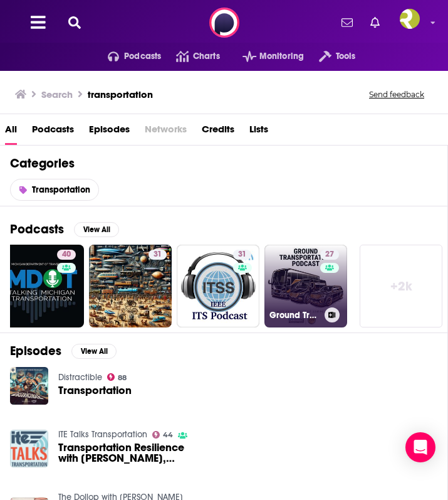
click at [322, 292] on div "27" at bounding box center [331, 279] width 22 height 58
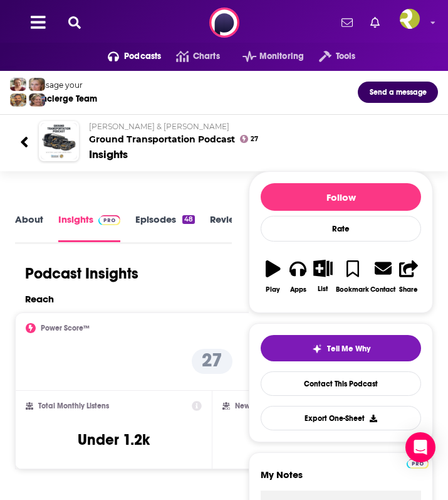
click at [33, 227] on link "About" at bounding box center [29, 227] width 28 height 28
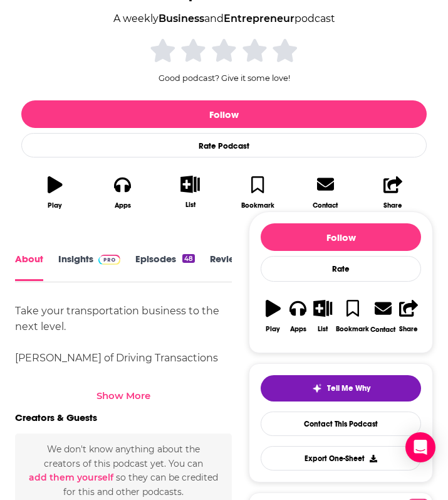
scroll to position [253, 0]
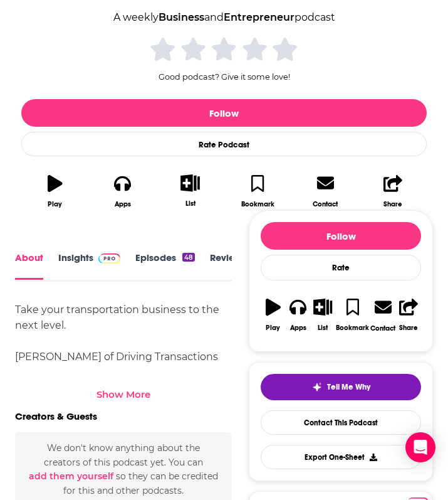
click at [137, 389] on div "Show More" at bounding box center [124, 394] width 54 height 12
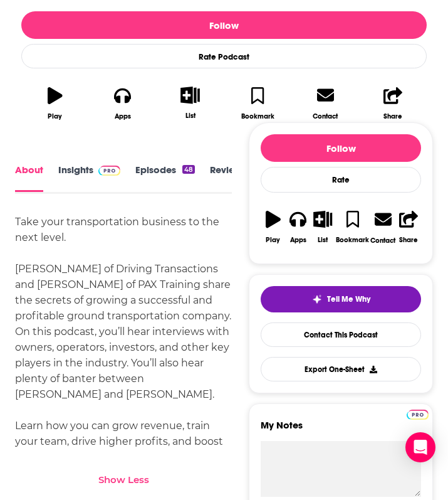
scroll to position [359, 0]
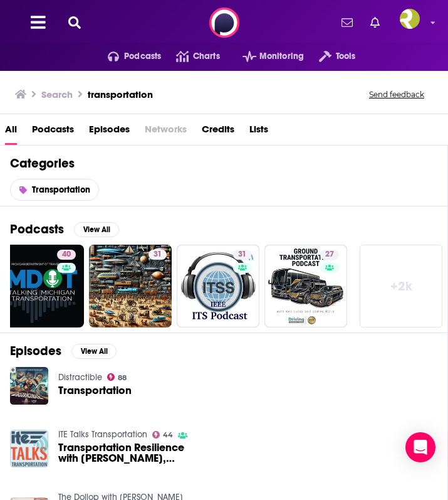
click at [415, 275] on link "+ 2k" at bounding box center [401, 286] width 83 height 83
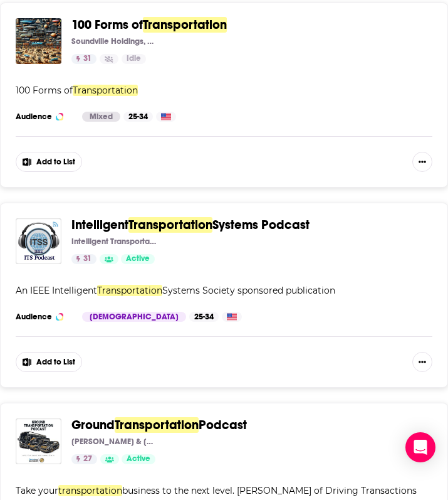
scroll to position [1421, 0]
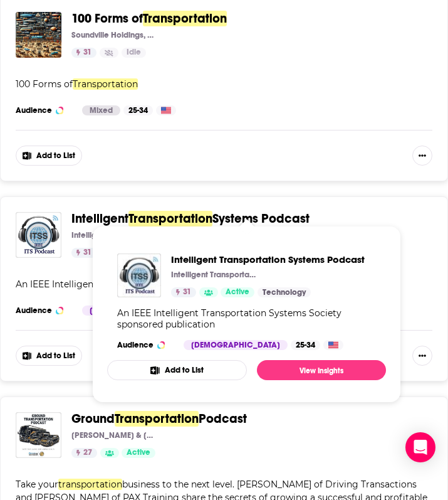
click at [120, 211] on span "Intelligent" at bounding box center [99, 219] width 57 height 16
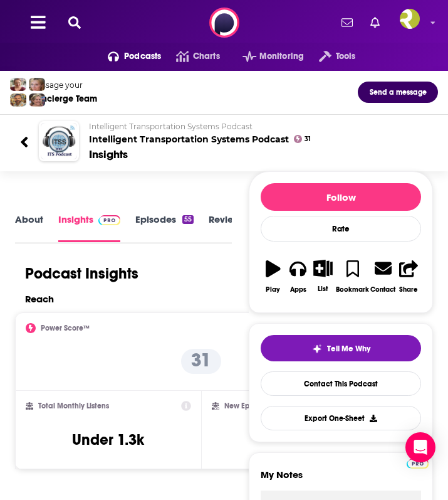
click at [34, 227] on link "About" at bounding box center [29, 227] width 28 height 28
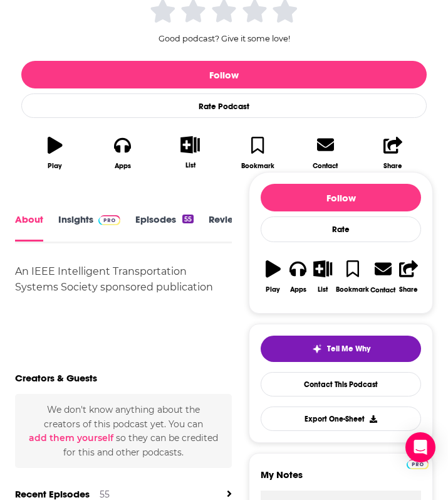
scroll to position [298, 0]
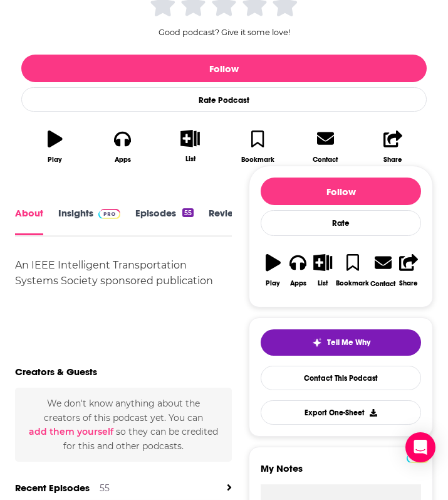
click at [168, 292] on div "An IEEE Intelligent Transportation Systems Society sponsored publication" at bounding box center [123, 288] width 217 height 63
click at [161, 282] on div "An IEEE Intelligent Transportation Systems Society sponsored publication" at bounding box center [123, 272] width 217 height 31
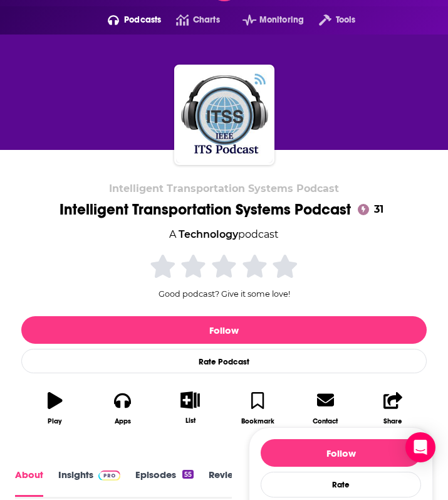
scroll to position [0, 0]
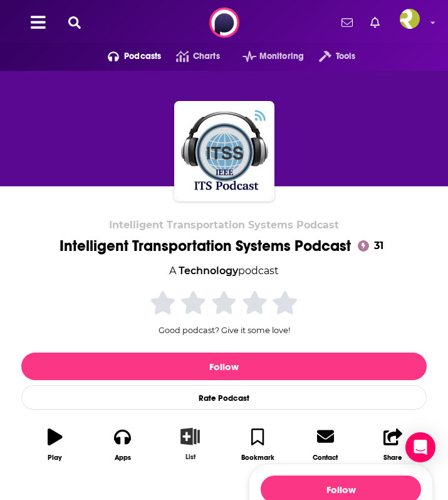
click at [194, 433] on icon "button" at bounding box center [190, 436] width 19 height 17
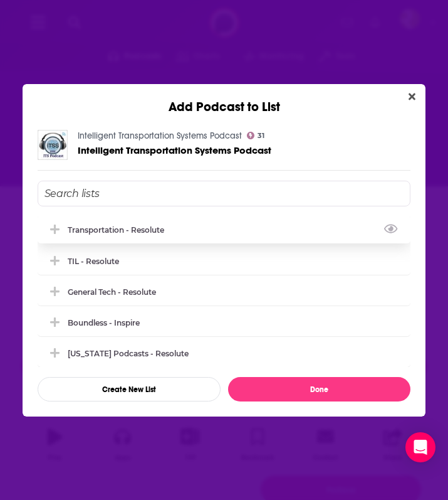
click at [198, 238] on div "Transportation - Resolute" at bounding box center [225, 230] width 374 height 28
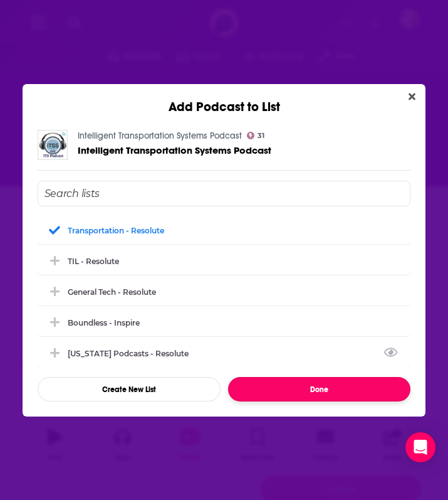
click at [269, 389] on button "Done" at bounding box center [319, 389] width 183 height 24
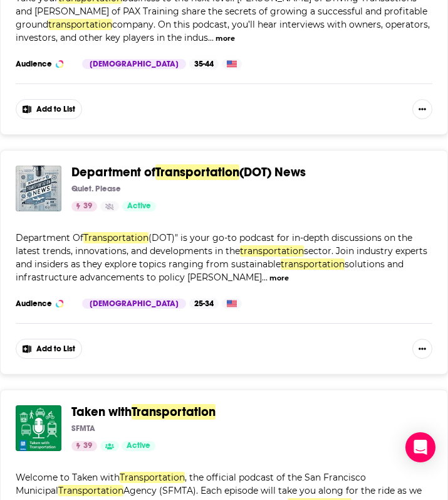
scroll to position [1908, 0]
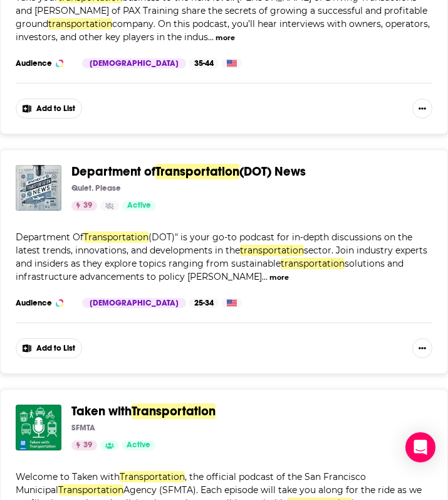
click at [51, 338] on button "Add to List" at bounding box center [49, 348] width 66 height 20
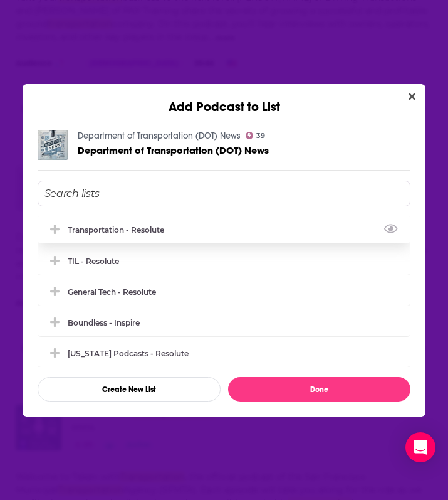
click at [154, 234] on div "Transportation - Resolute" at bounding box center [225, 230] width 374 height 28
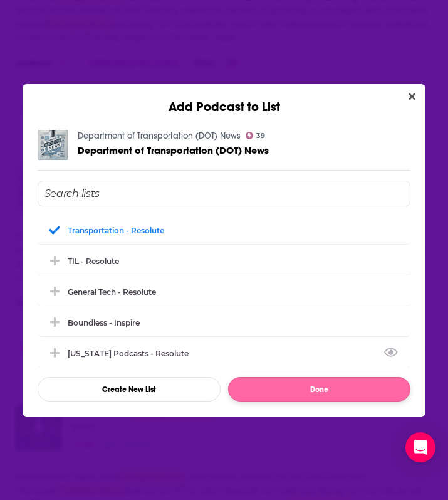
click at [267, 386] on button "Done" at bounding box center [319, 389] width 183 height 24
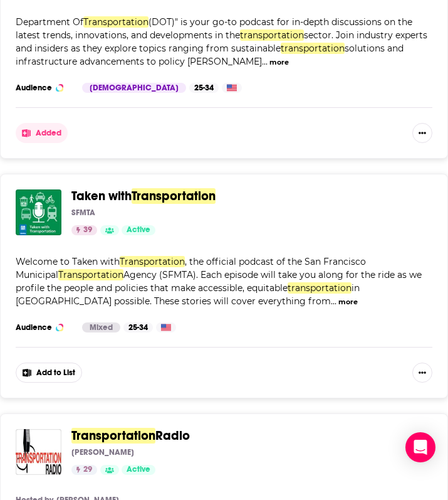
scroll to position [2124, 0]
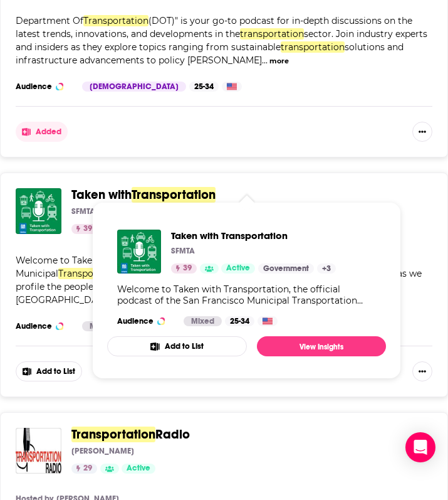
click at [349, 188] on span "Taken with Transportation" at bounding box center [246, 195] width 351 height 14
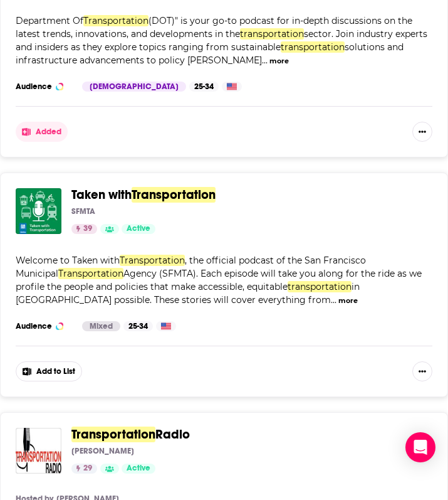
click at [393, 172] on div "Taken with Transportation SFMTA 39 Active Categories Government + 3 Add to List…" at bounding box center [224, 284] width 448 height 225
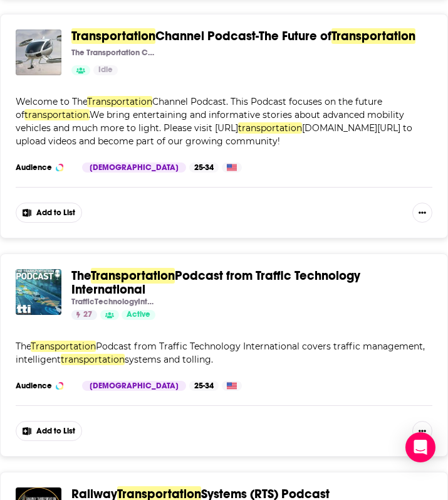
scroll to position [2748, 0]
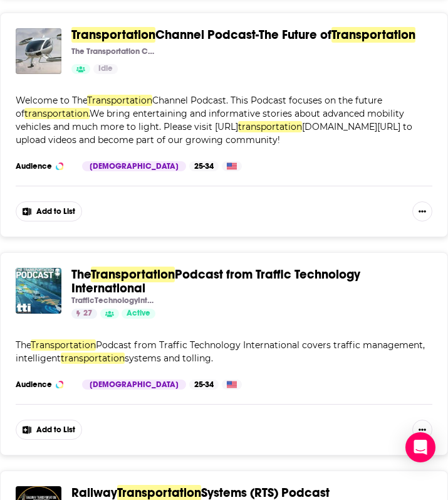
click at [34, 420] on button "Add to List" at bounding box center [49, 430] width 66 height 20
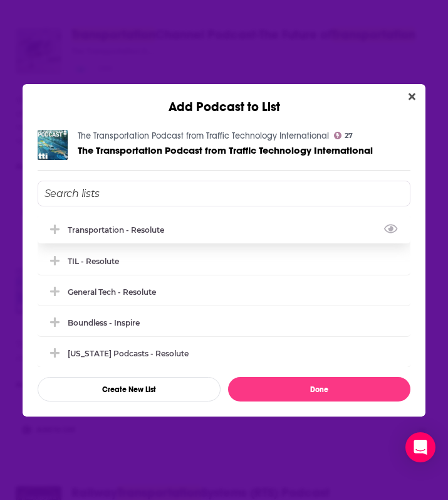
click at [159, 235] on div "Transportation - Resolute" at bounding box center [225, 230] width 374 height 28
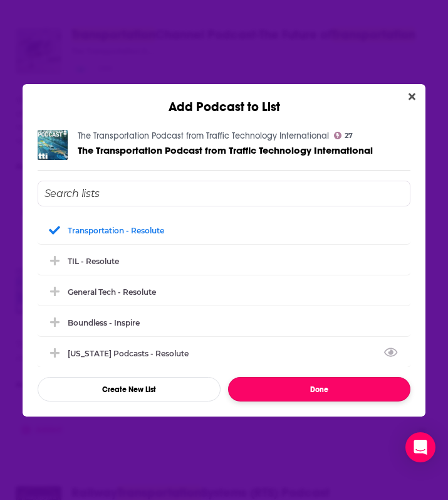
click at [273, 401] on button "Done" at bounding box center [319, 389] width 183 height 24
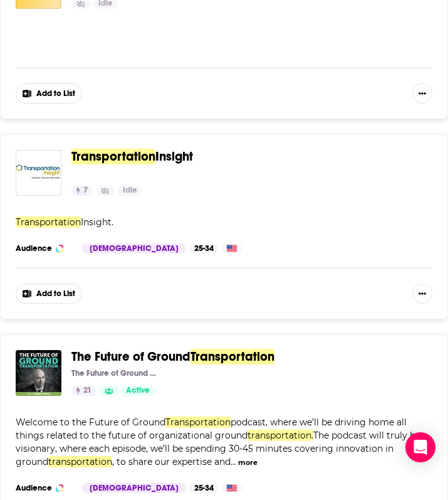
scroll to position [3512, 0]
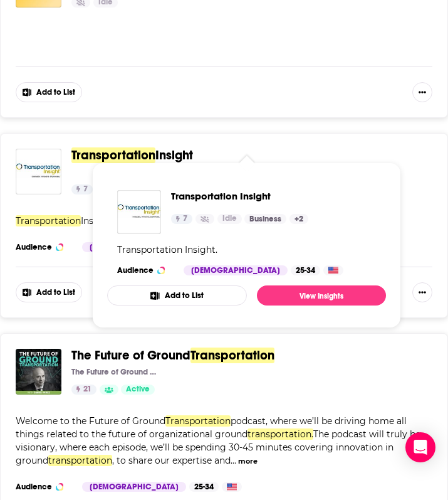
click at [151, 148] on span "Transportation" at bounding box center [113, 155] width 84 height 16
